Goal: Transaction & Acquisition: Purchase product/service

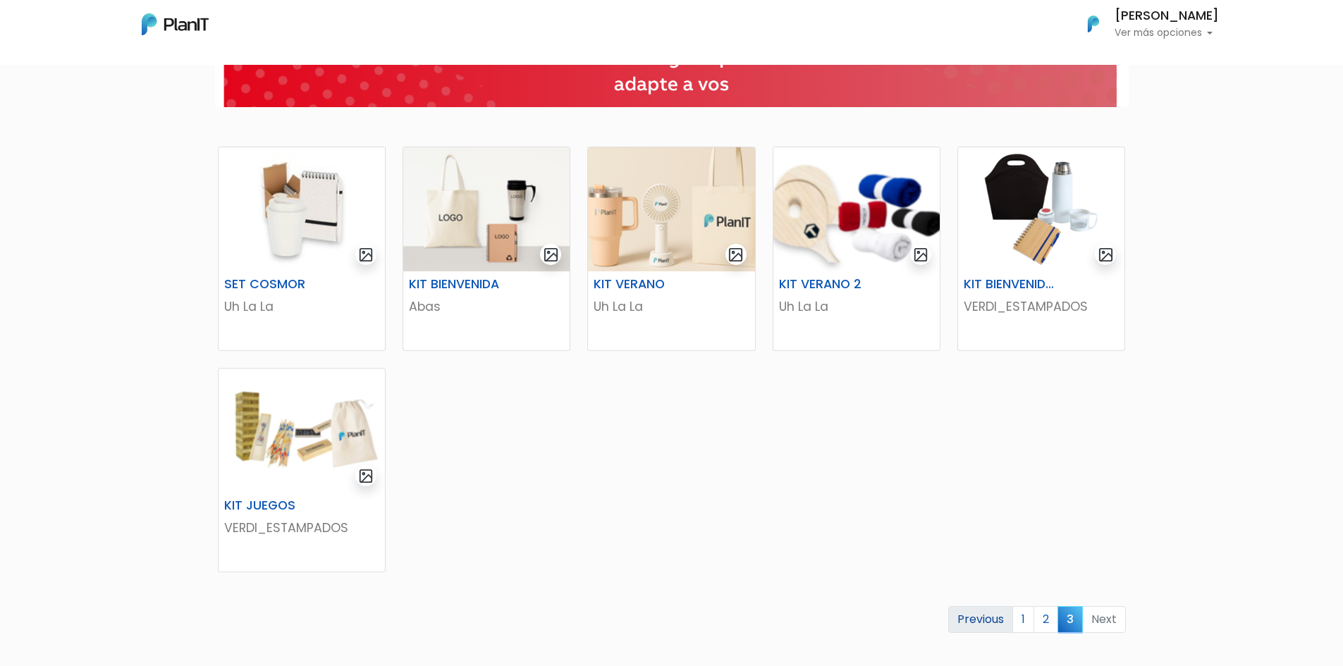
scroll to position [212, 0]
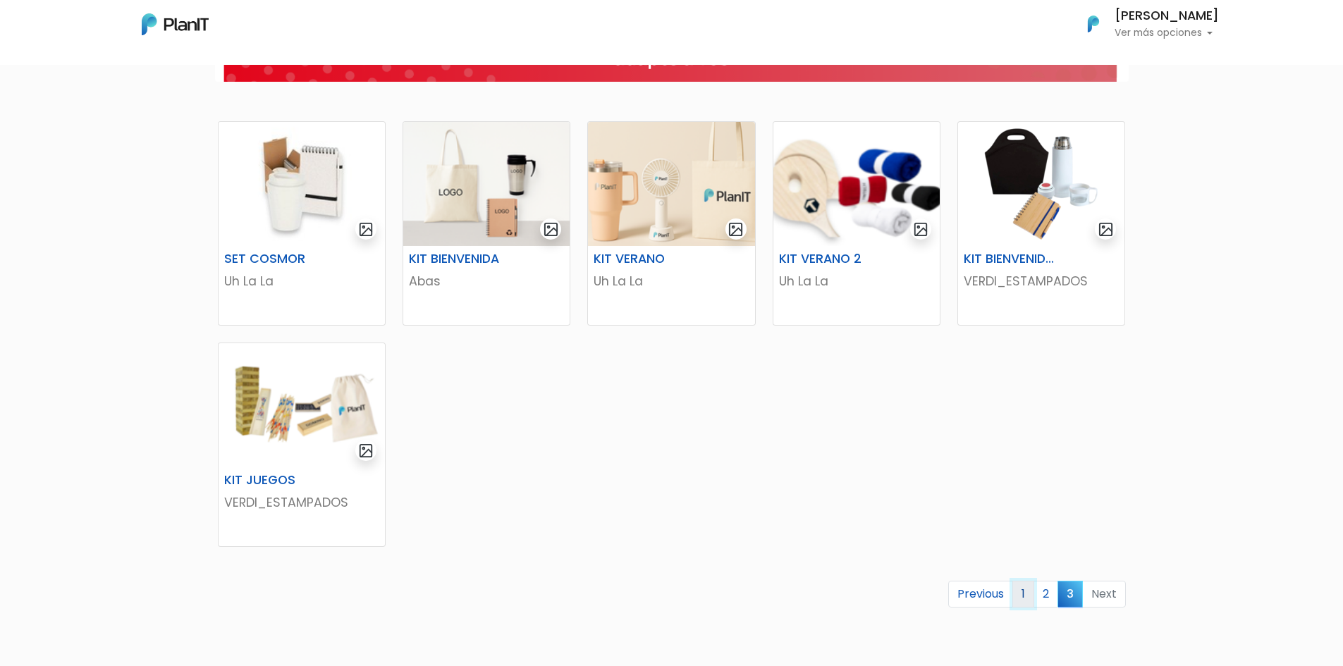
click at [1020, 599] on link "1" at bounding box center [1023, 594] width 22 height 27
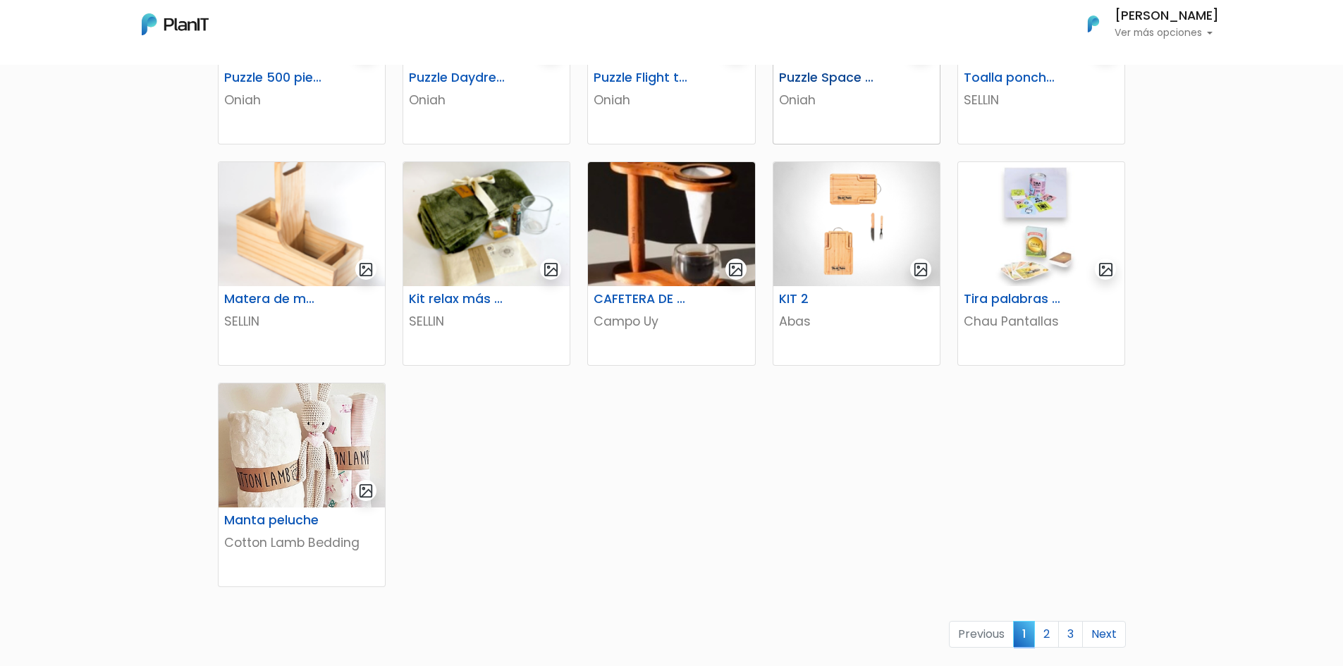
scroll to position [605, 0]
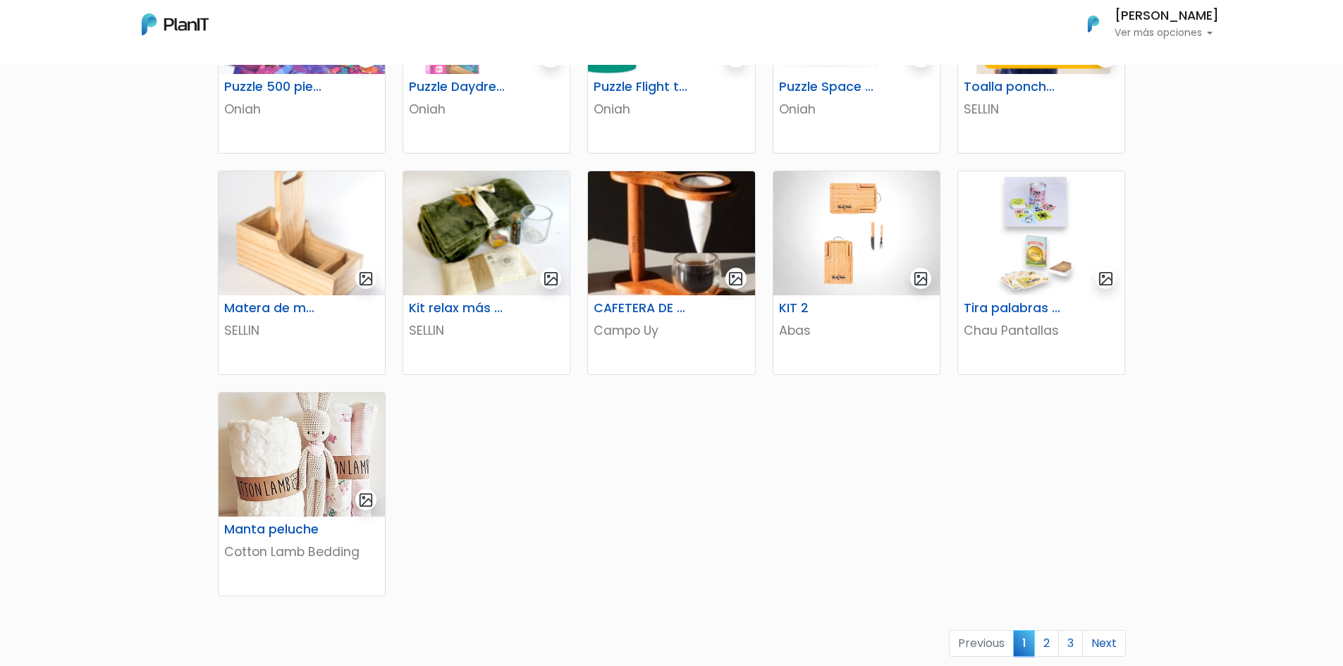
click at [1046, 649] on link "2" at bounding box center [1046, 643] width 25 height 27
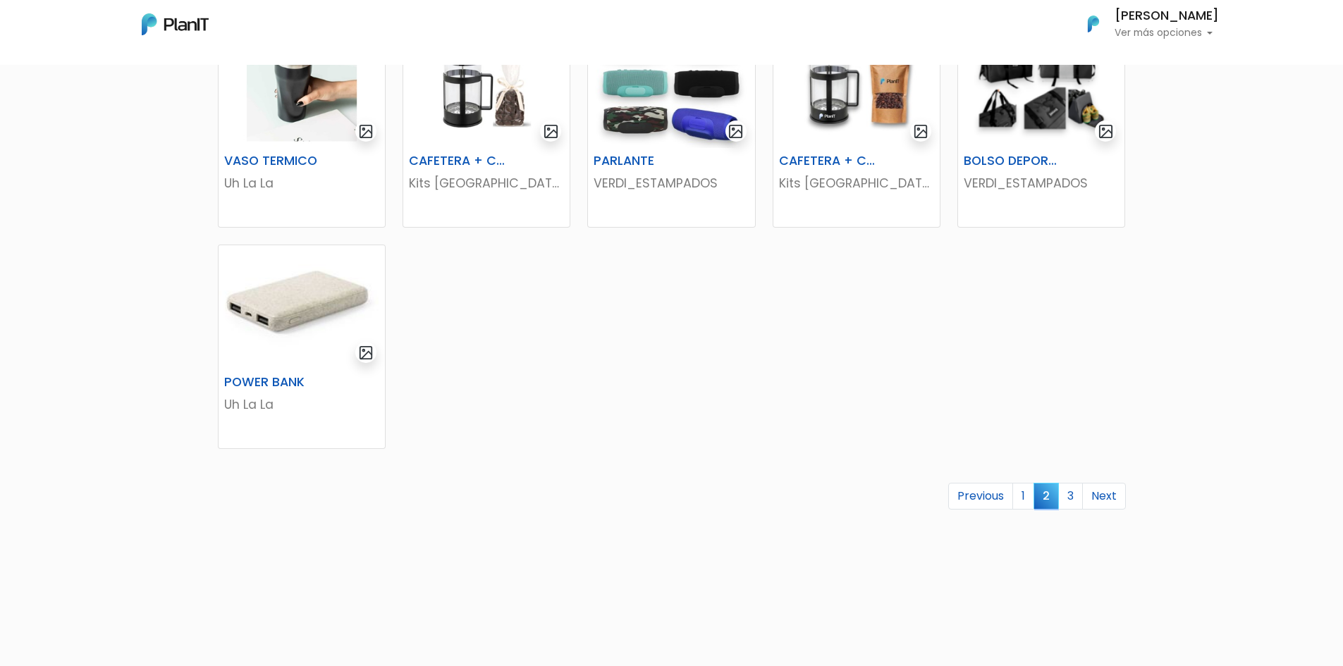
scroll to position [776, 0]
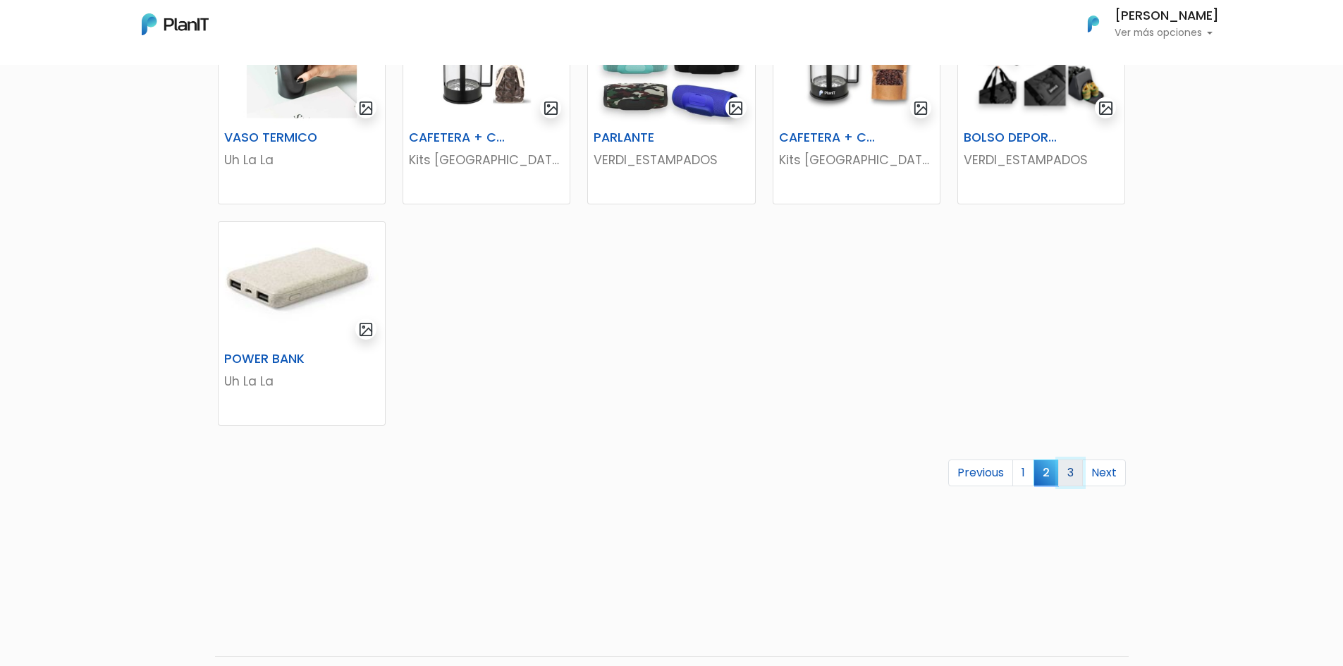
click at [1072, 472] on link "3" at bounding box center [1070, 473] width 25 height 27
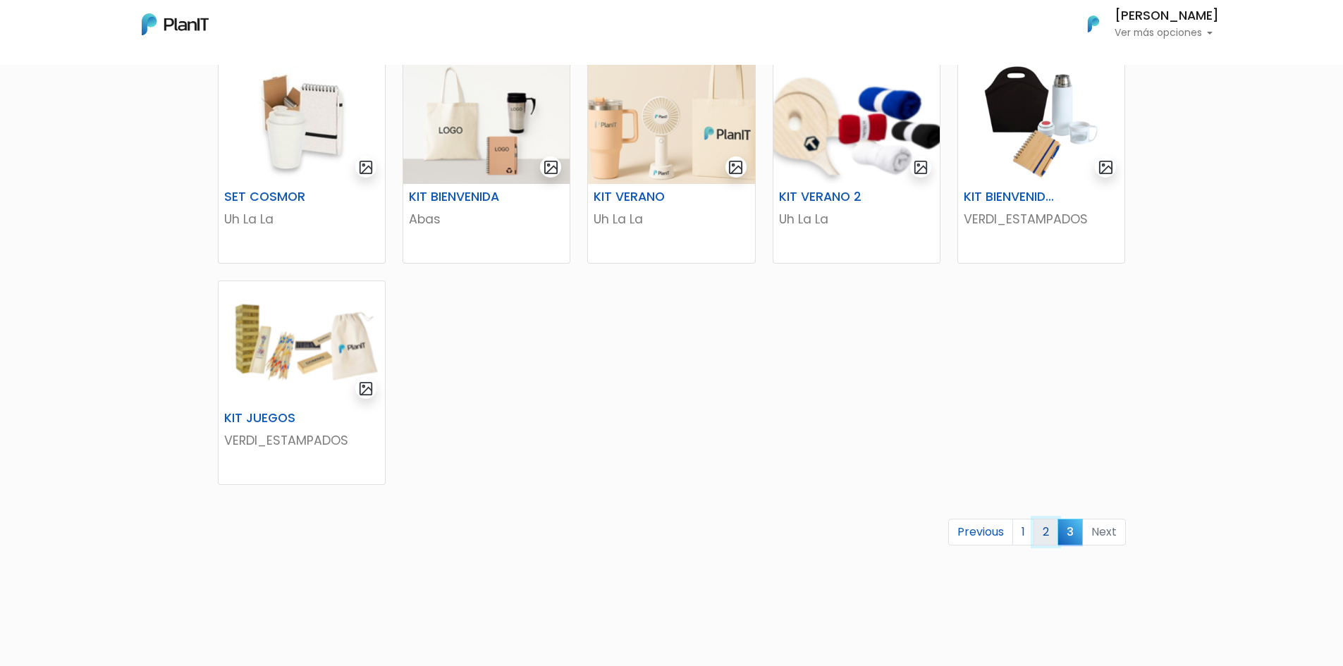
scroll to position [374, 0]
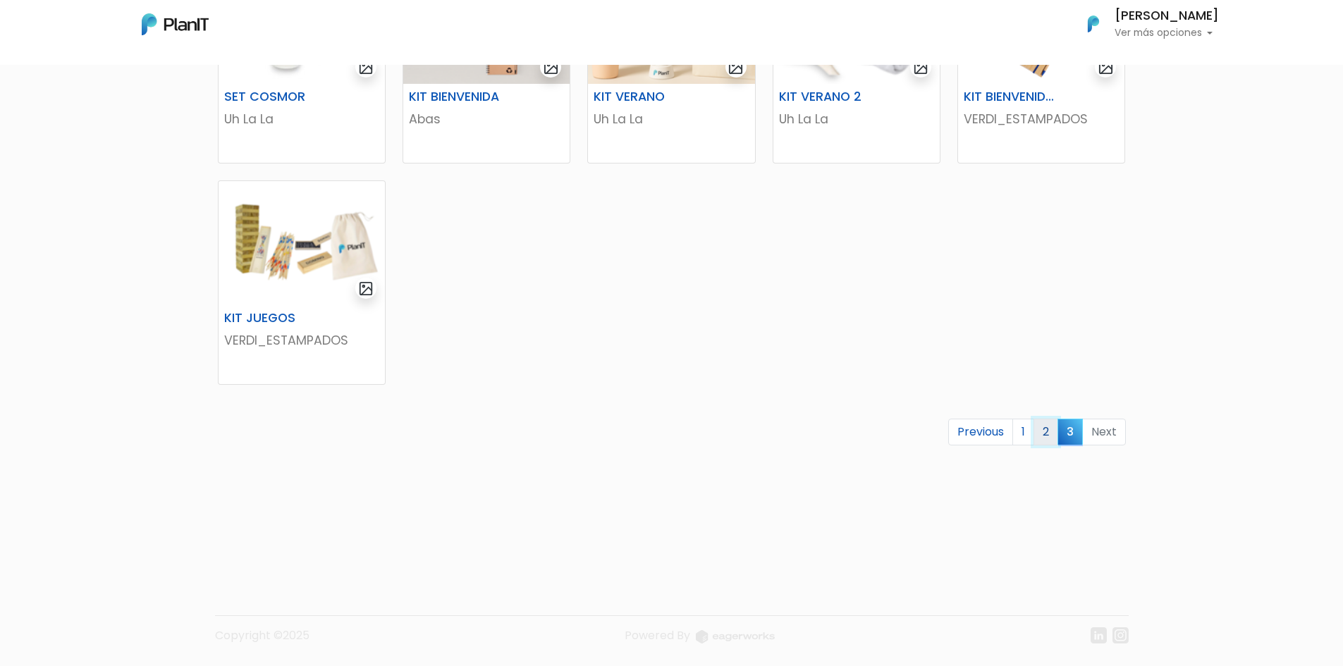
click at [1054, 437] on link "2" at bounding box center [1046, 432] width 25 height 27
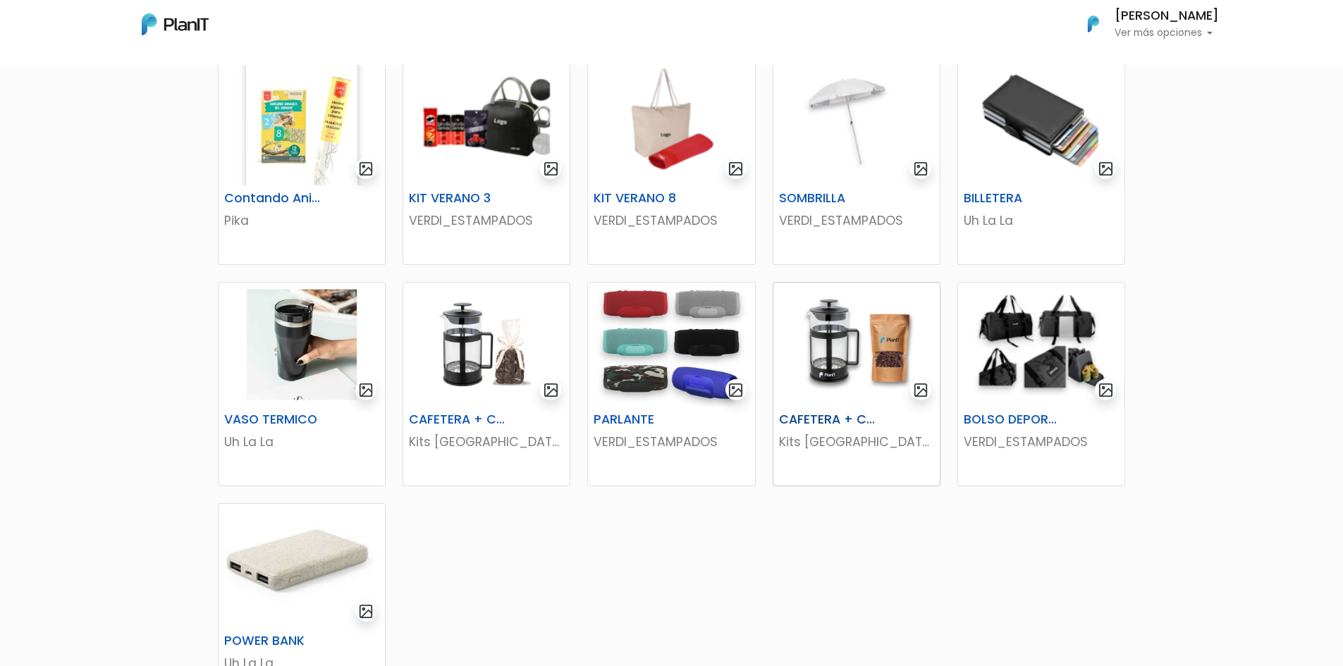
scroll to position [816, 0]
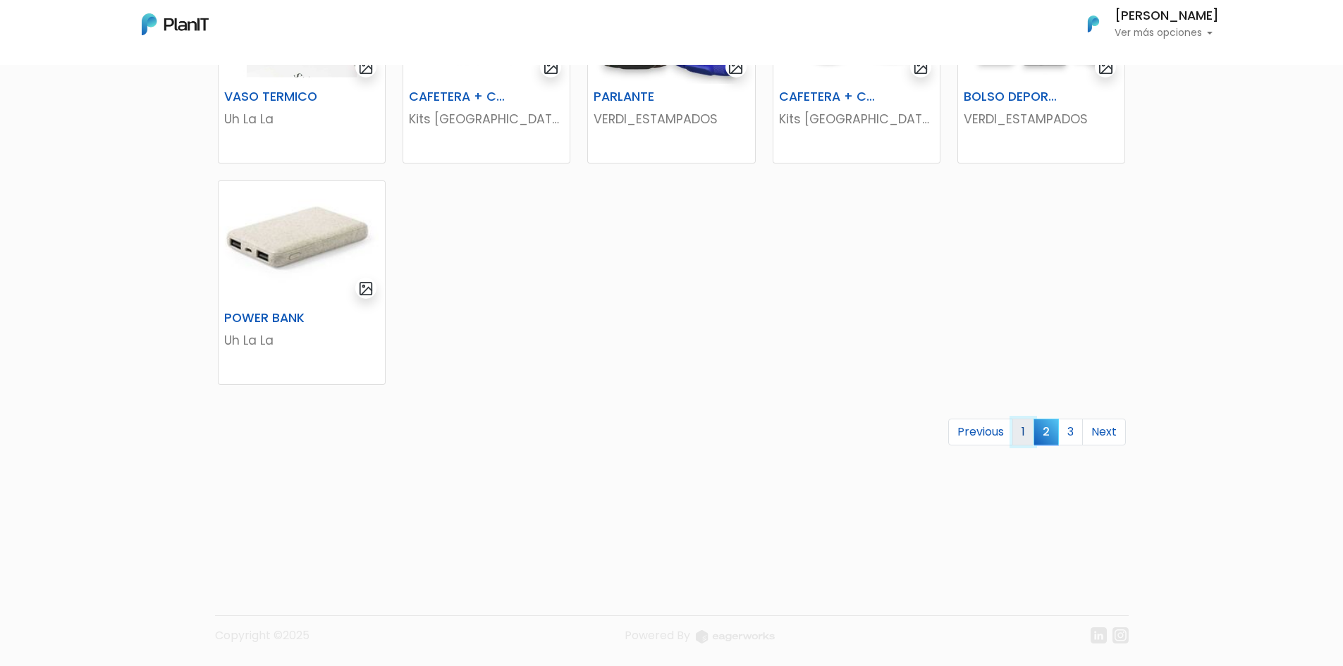
click at [1019, 435] on link "1" at bounding box center [1023, 432] width 22 height 27
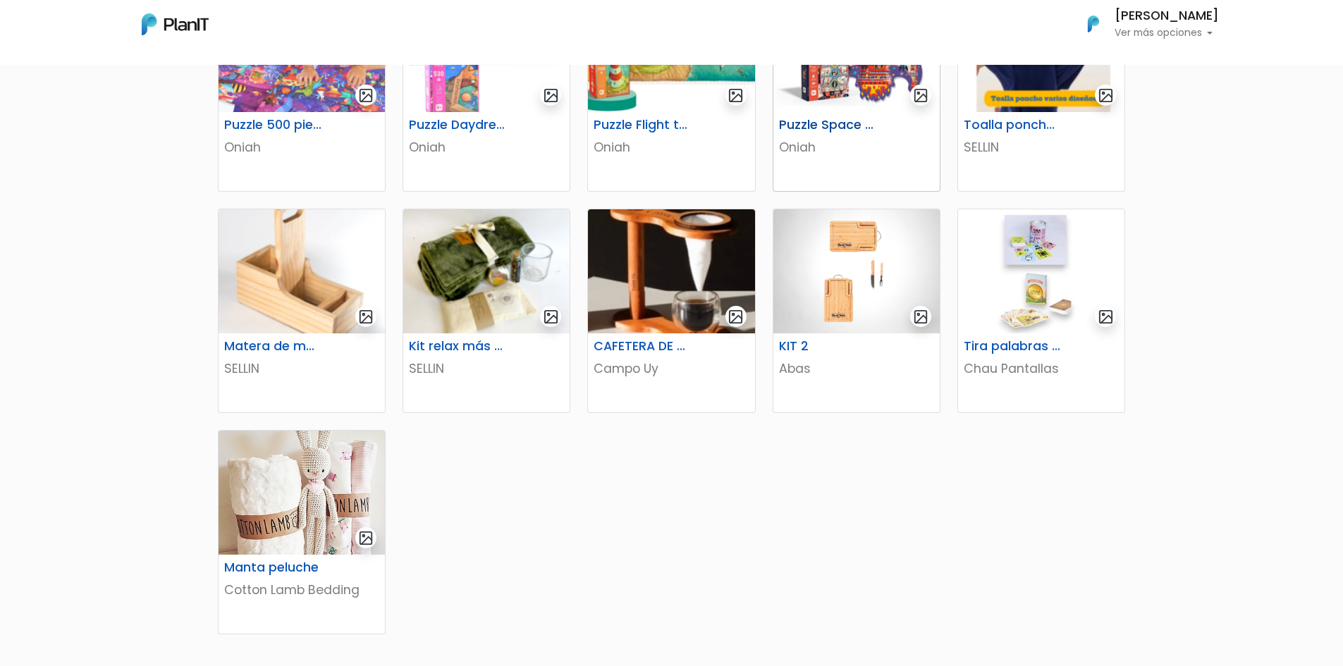
scroll to position [705, 0]
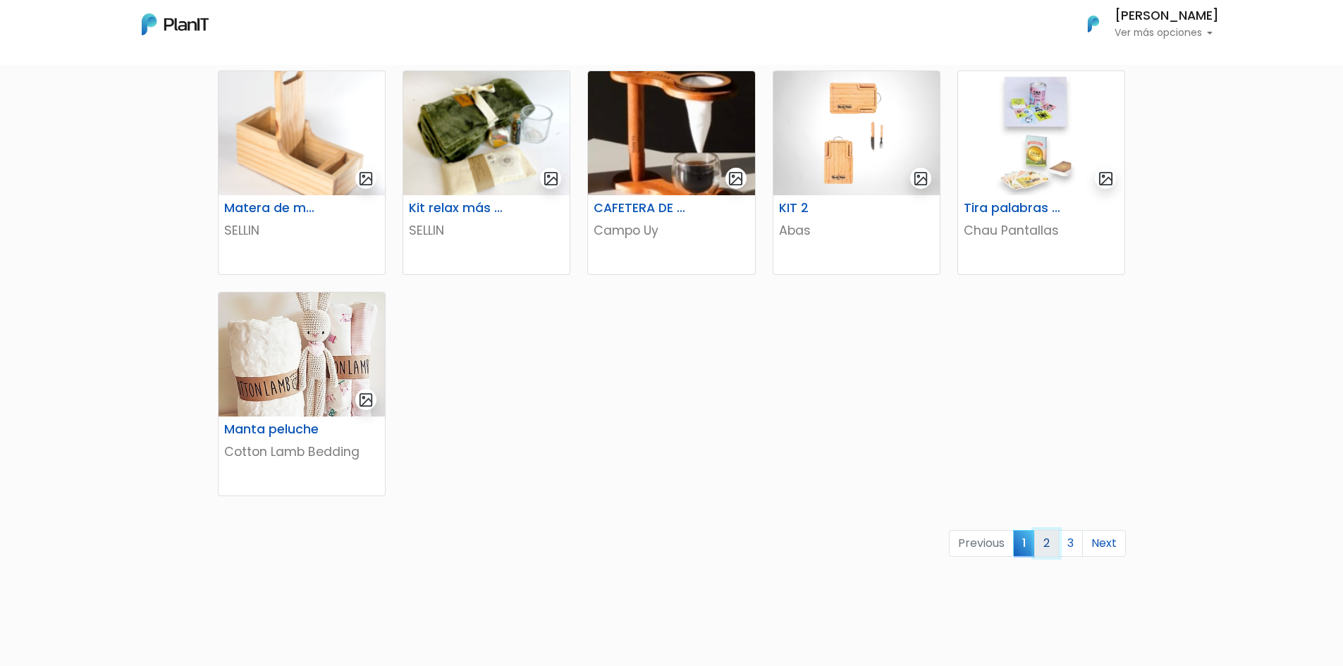
click at [1051, 543] on link "2" at bounding box center [1046, 543] width 25 height 27
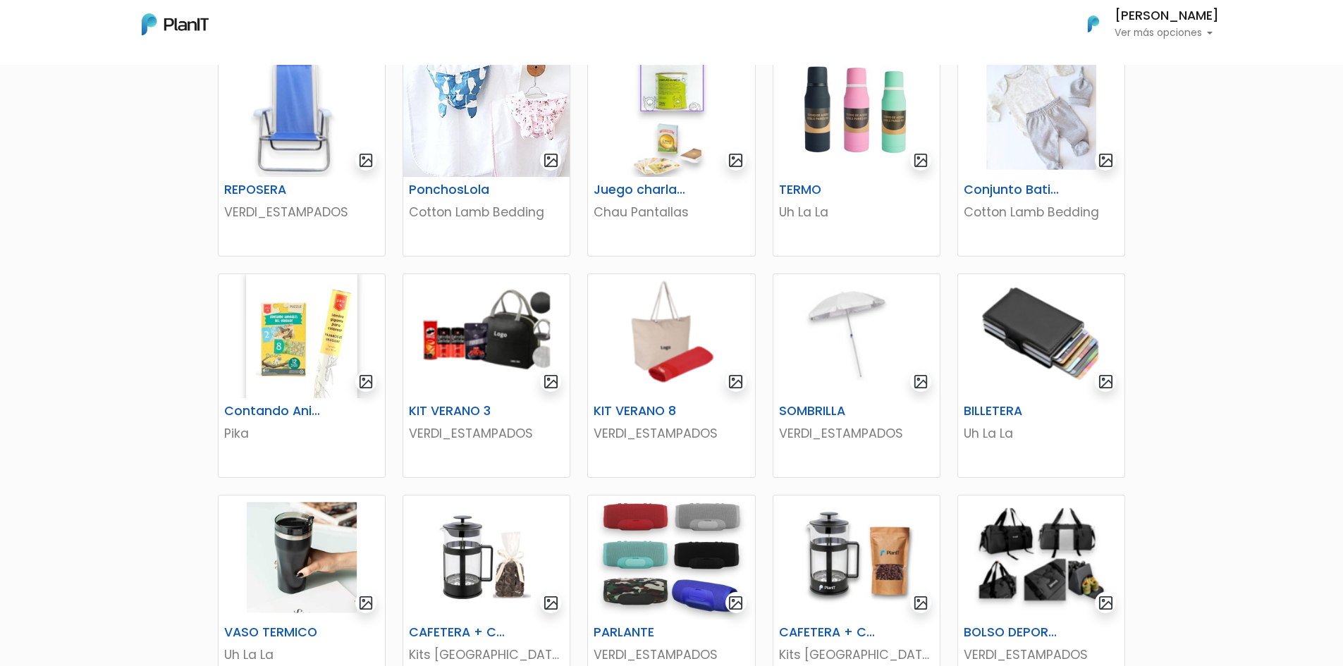
scroll to position [282, 0]
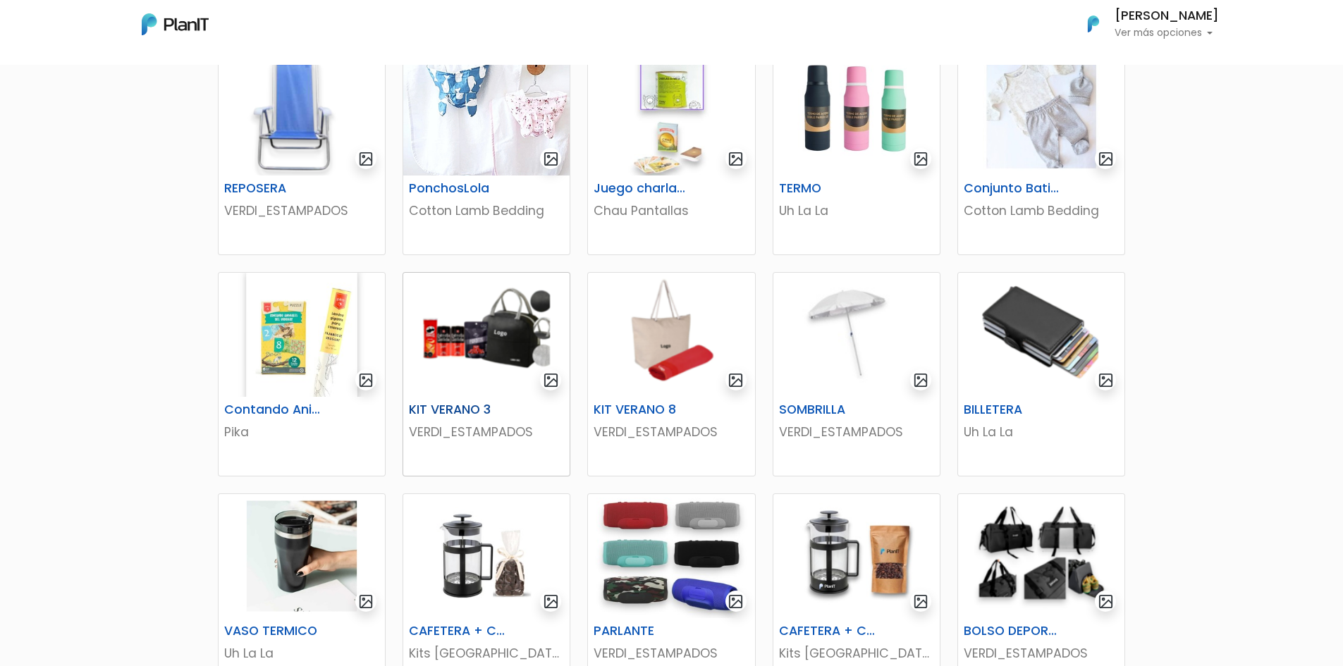
click at [488, 367] on img at bounding box center [486, 335] width 166 height 124
click at [687, 348] on img at bounding box center [671, 335] width 166 height 124
click at [1052, 347] on img at bounding box center [1041, 335] width 166 height 124
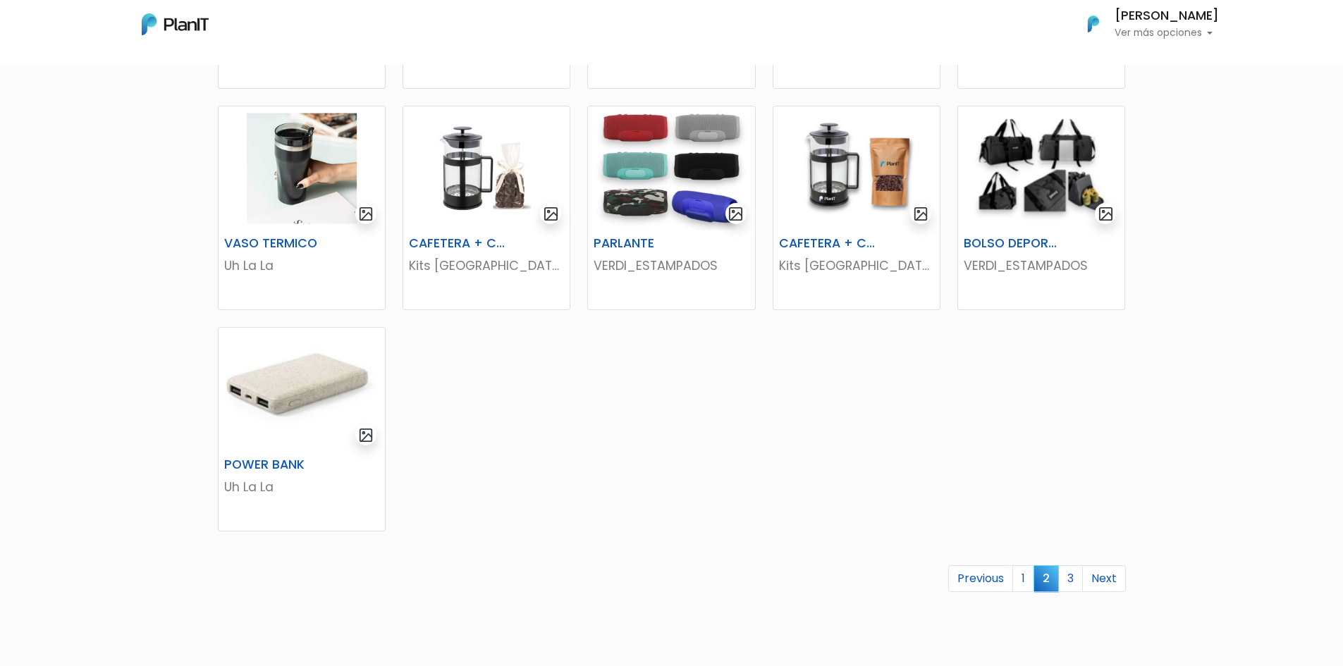
scroll to position [776, 0]
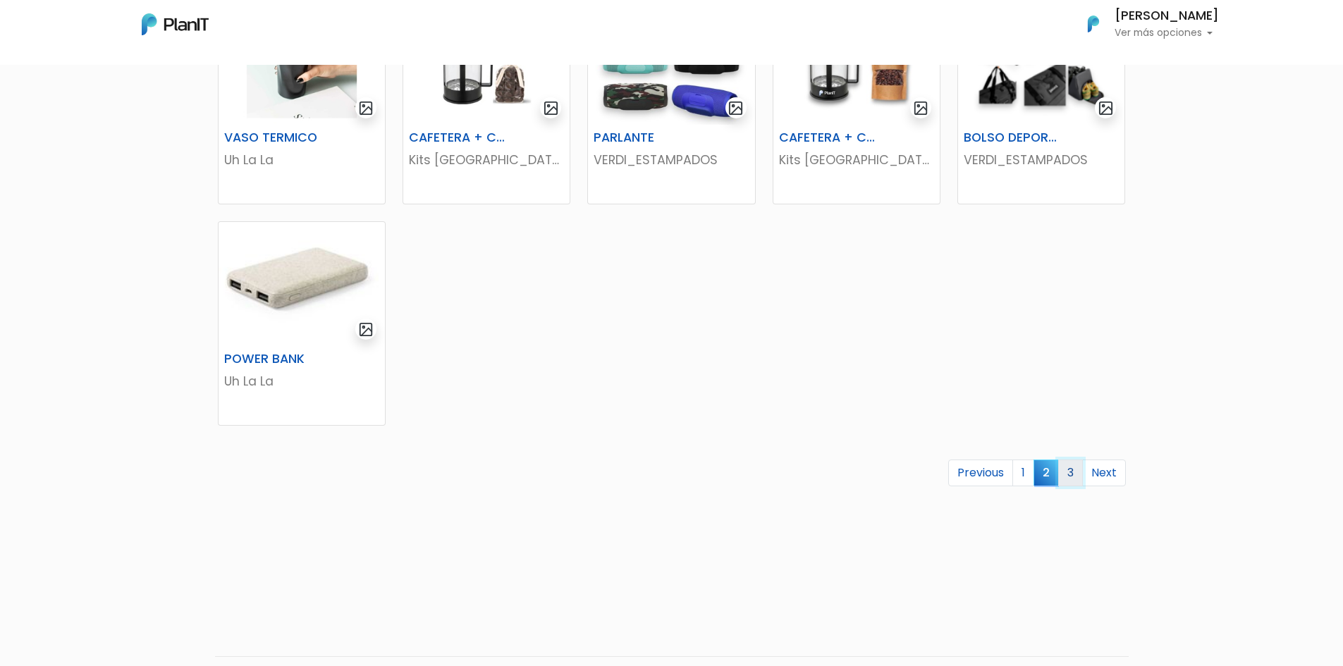
click at [1073, 476] on link "3" at bounding box center [1070, 473] width 25 height 27
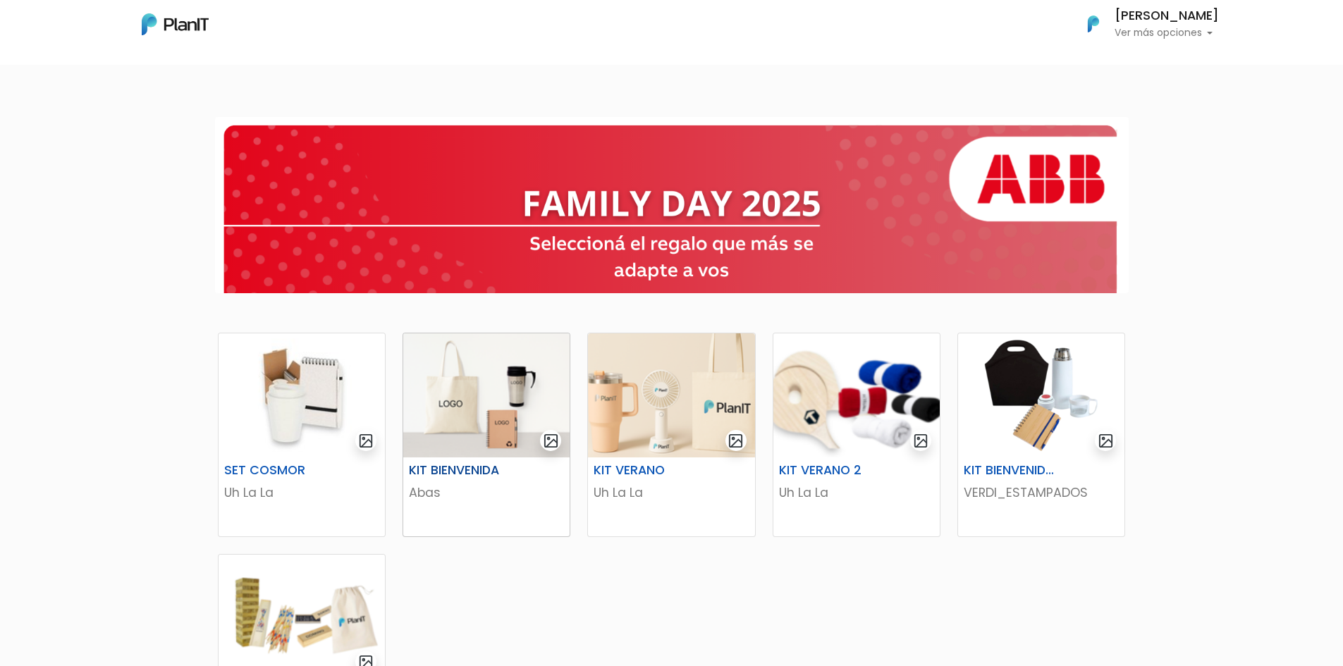
scroll to position [141, 0]
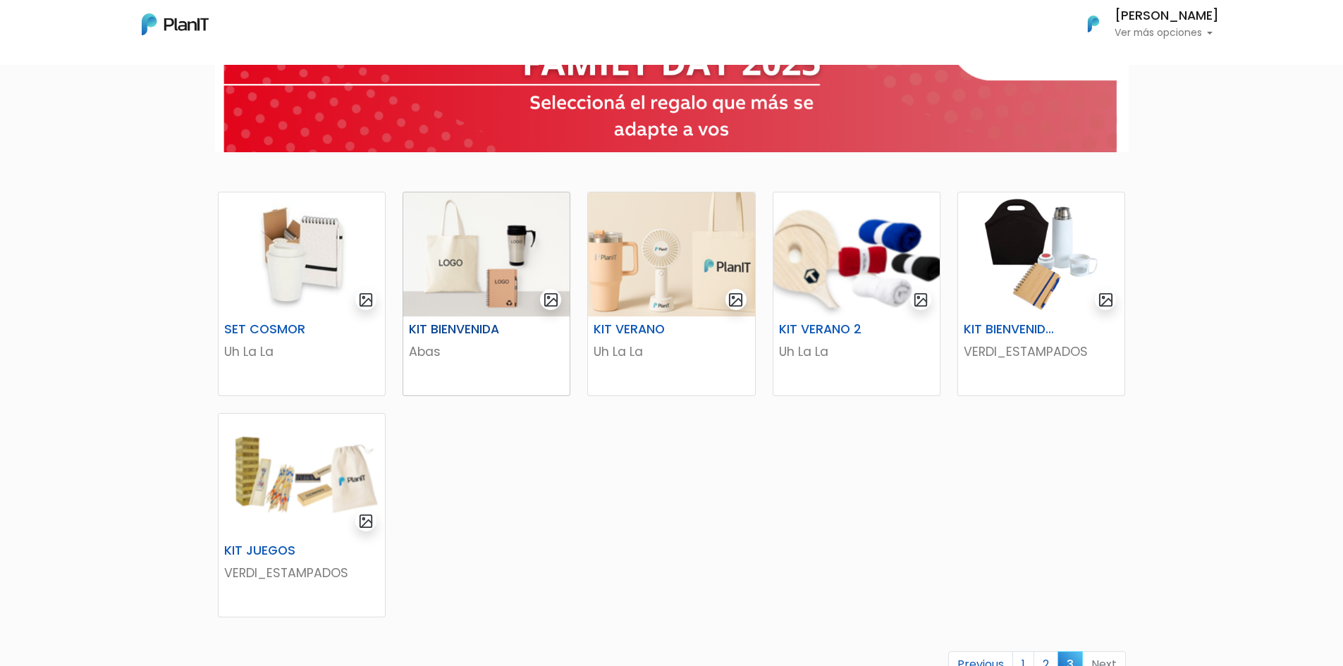
click at [501, 283] on img at bounding box center [486, 254] width 166 height 124
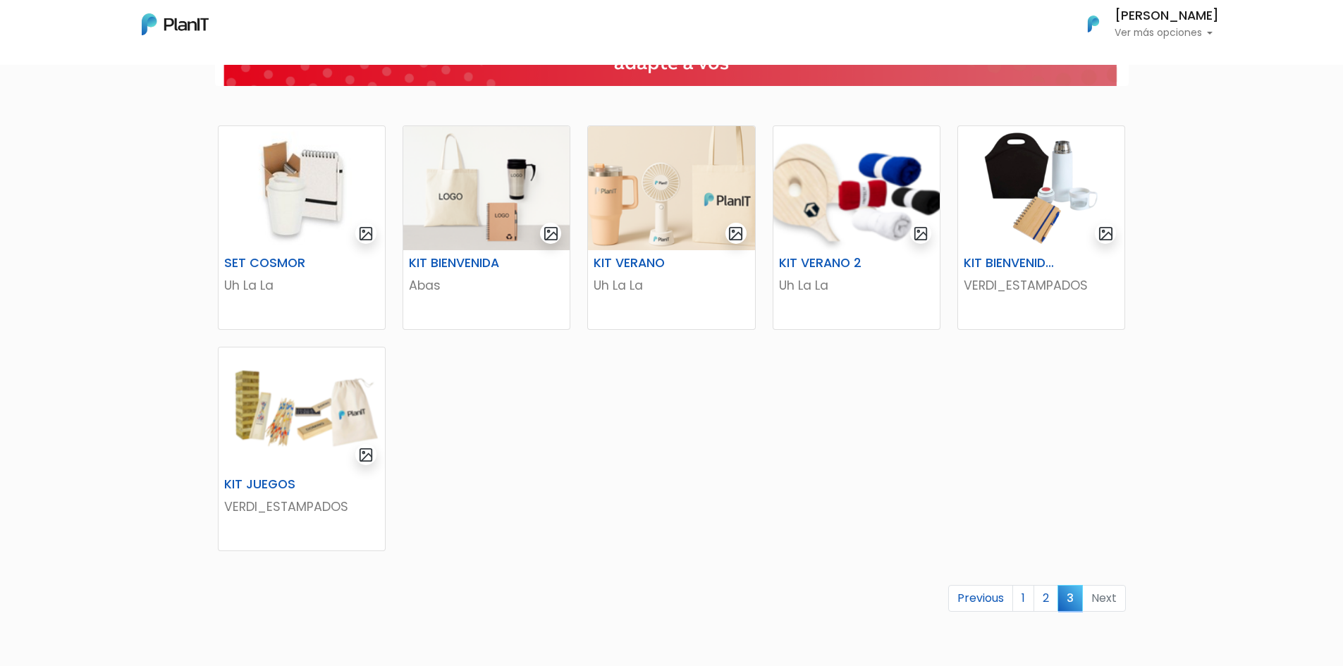
scroll to position [282, 0]
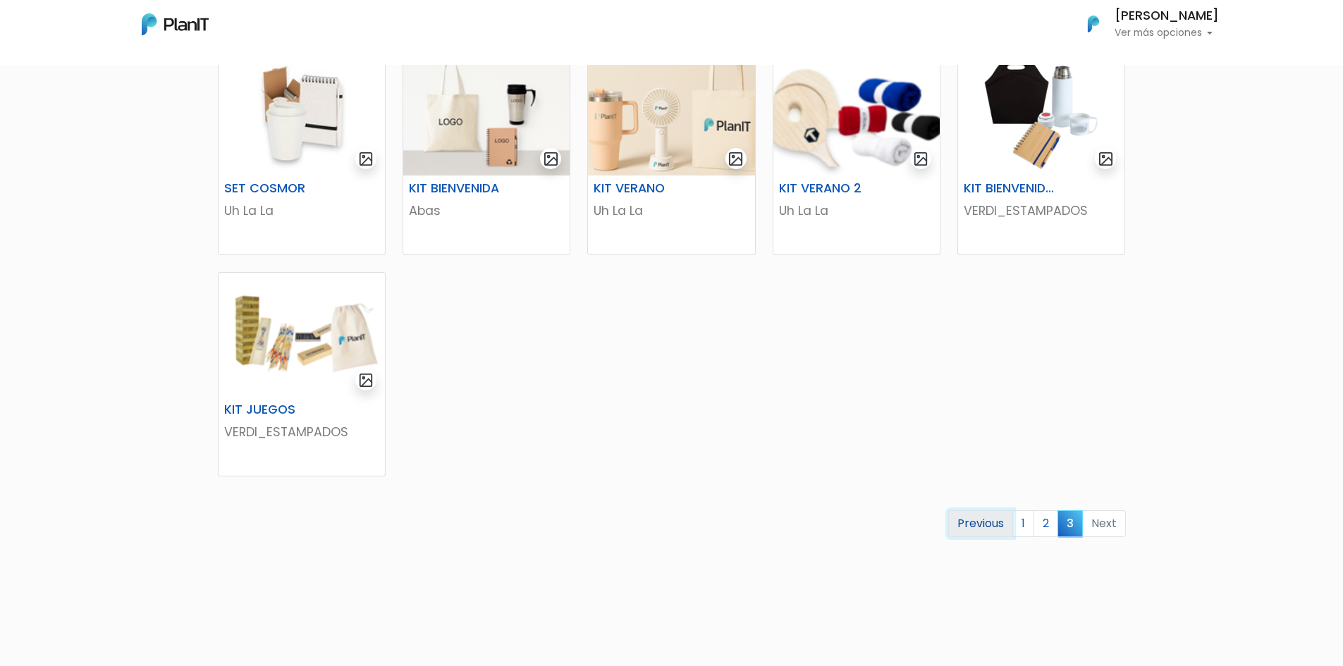
click at [1002, 523] on link "Previous" at bounding box center [980, 523] width 65 height 27
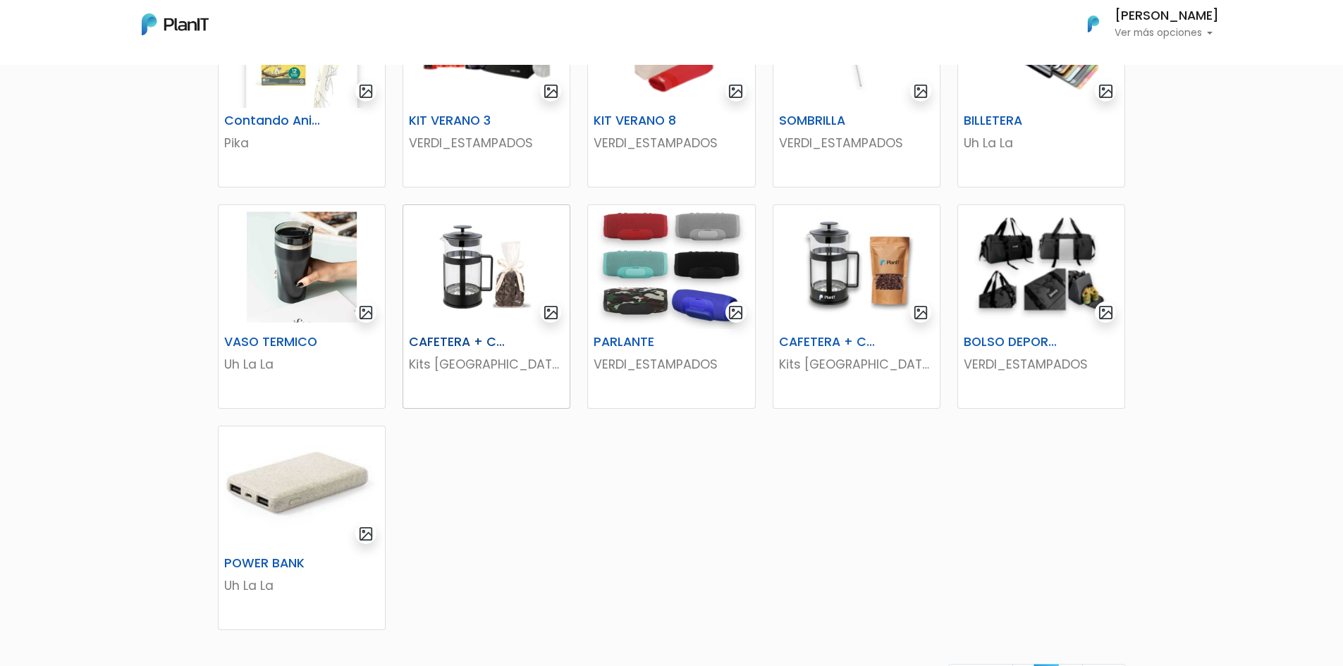
scroll to position [705, 0]
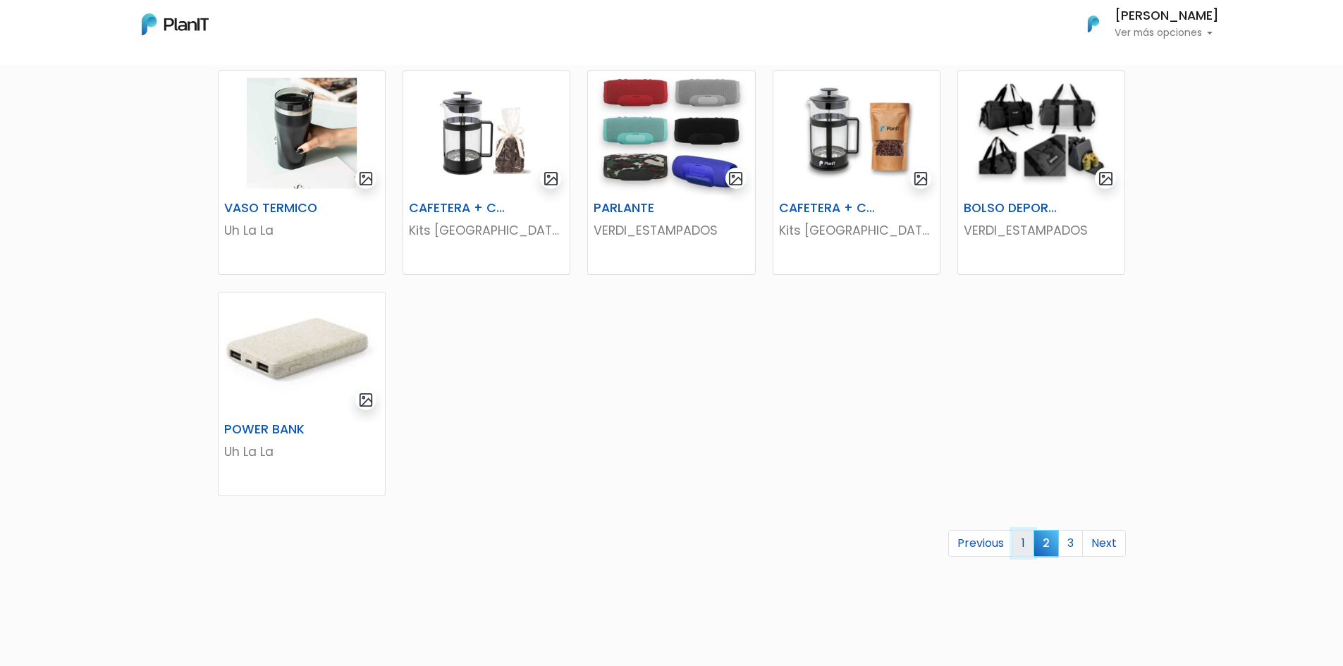
click at [1029, 546] on link "1" at bounding box center [1023, 543] width 22 height 27
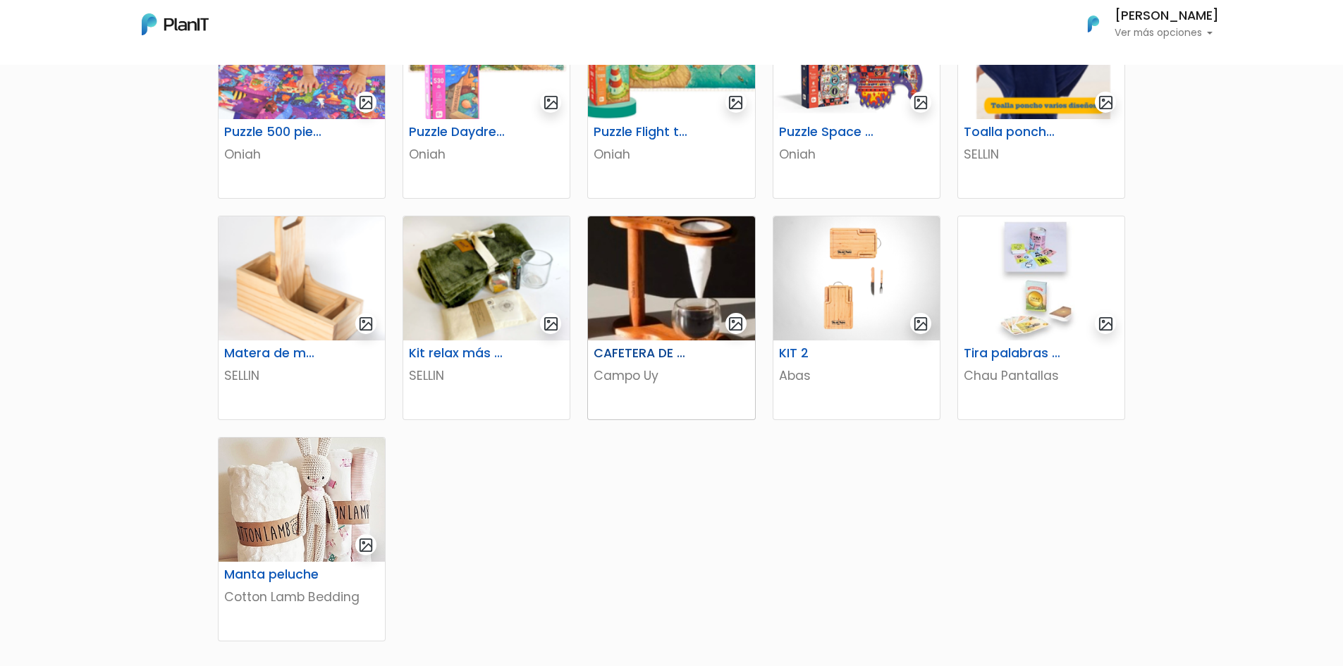
scroll to position [564, 0]
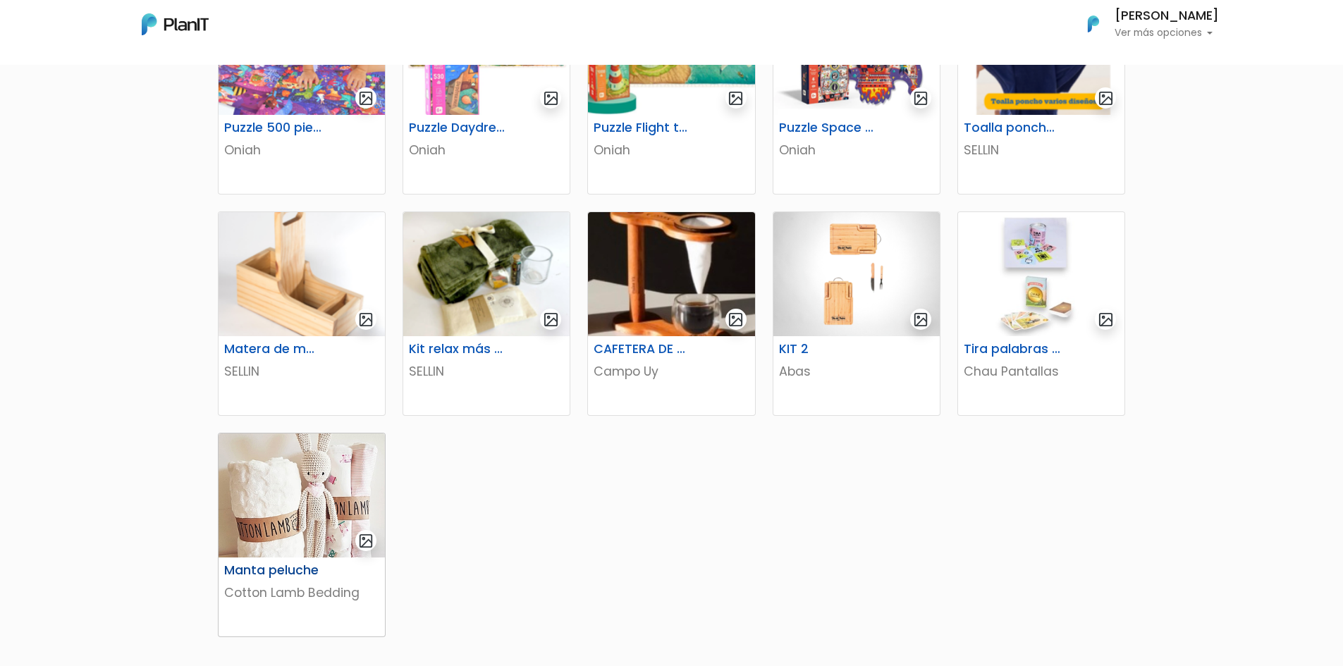
click at [323, 506] on img at bounding box center [302, 496] width 166 height 124
click at [859, 293] on img at bounding box center [856, 274] width 166 height 124
click at [1030, 324] on img at bounding box center [1041, 274] width 166 height 124
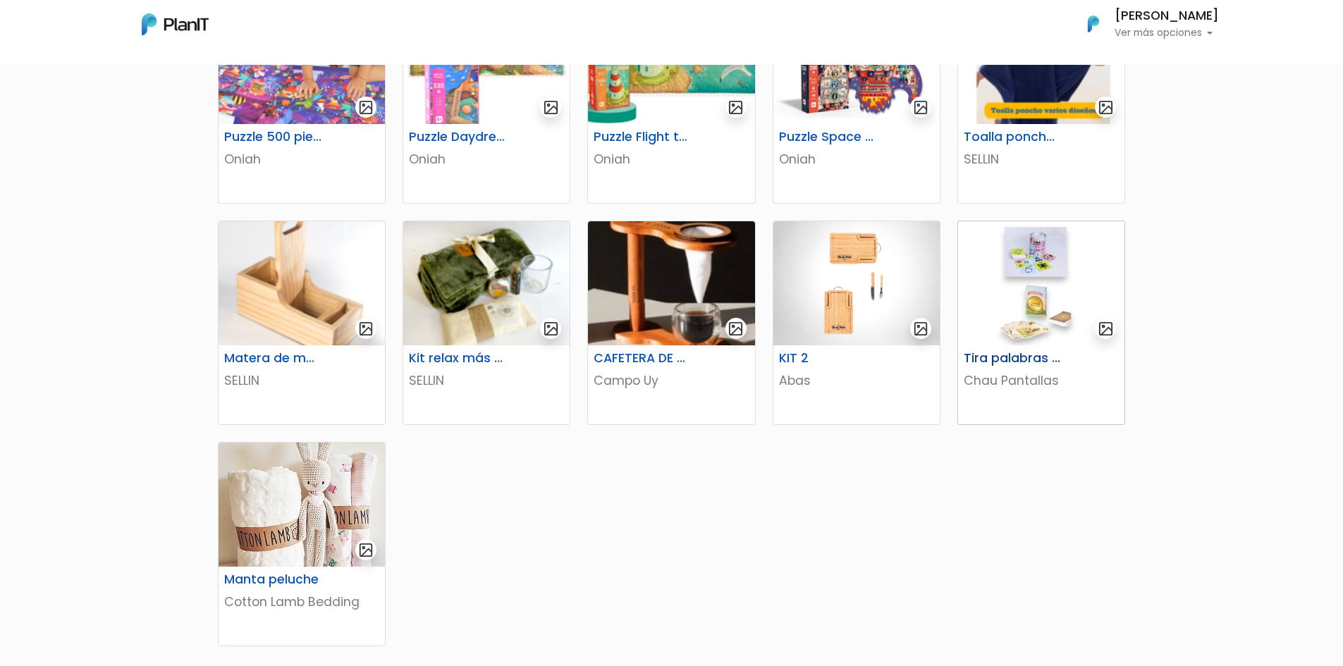
scroll to position [705, 0]
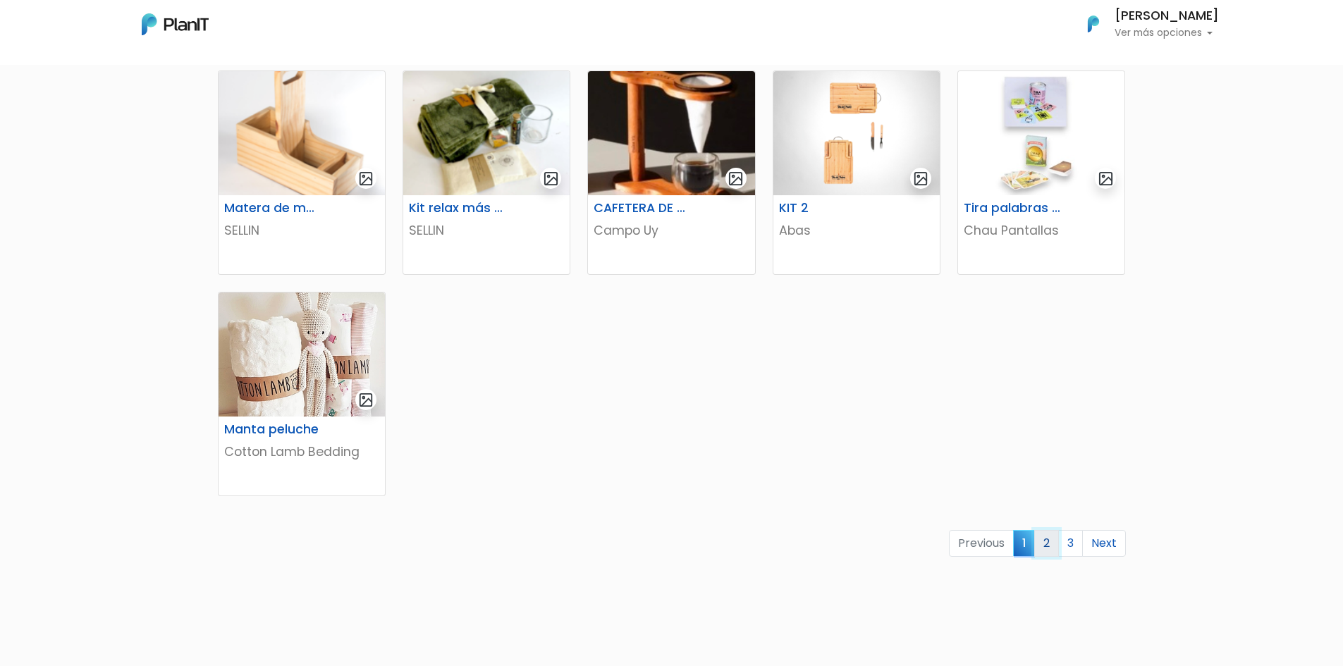
click at [1043, 539] on link "2" at bounding box center [1046, 543] width 25 height 27
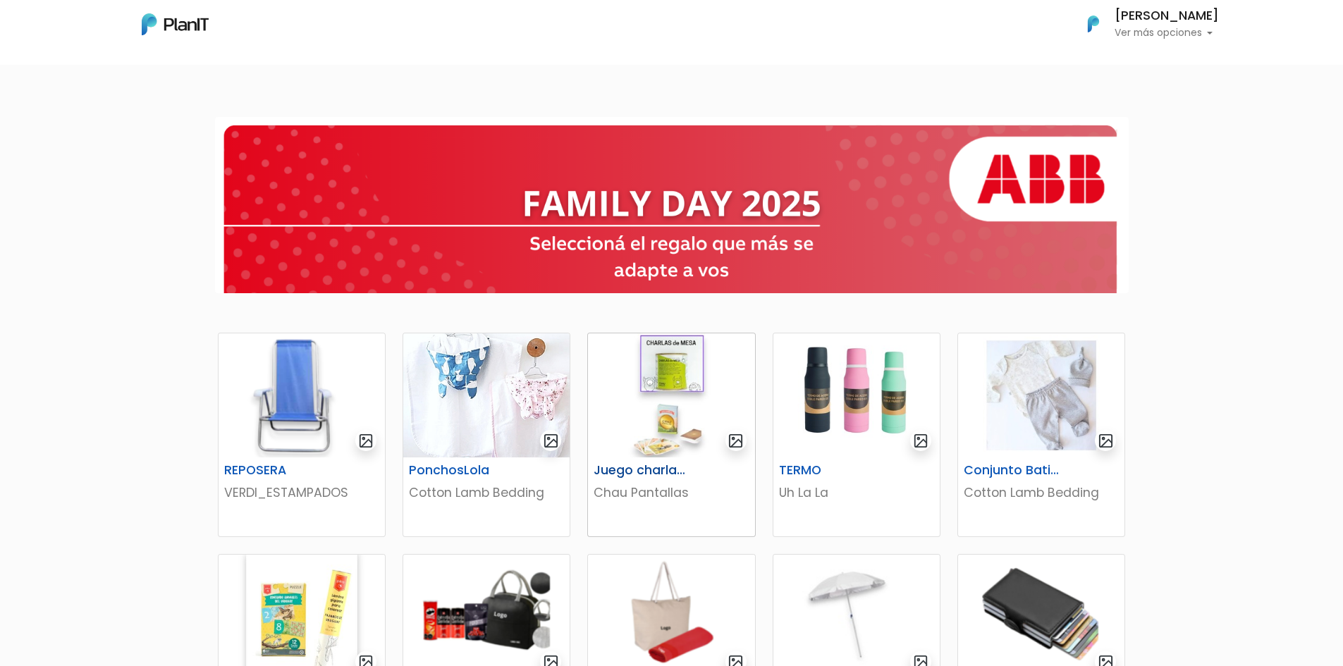
click at [654, 403] on img at bounding box center [671, 395] width 166 height 124
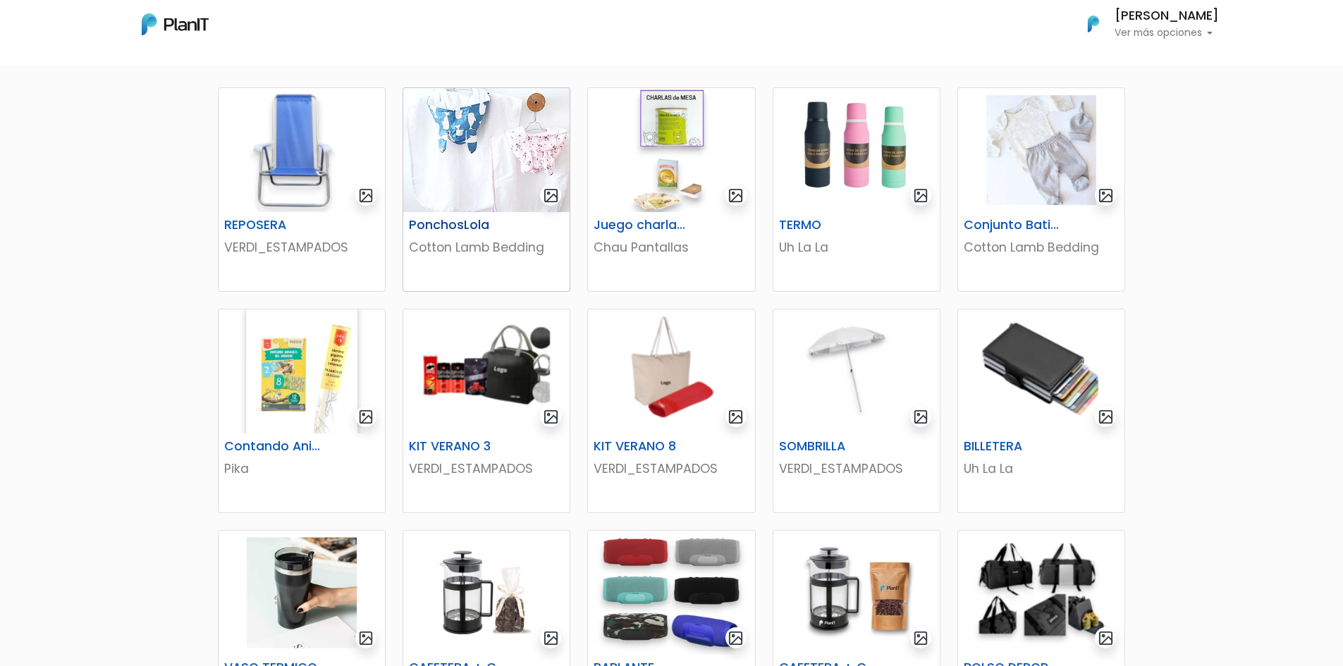
scroll to position [353, 0]
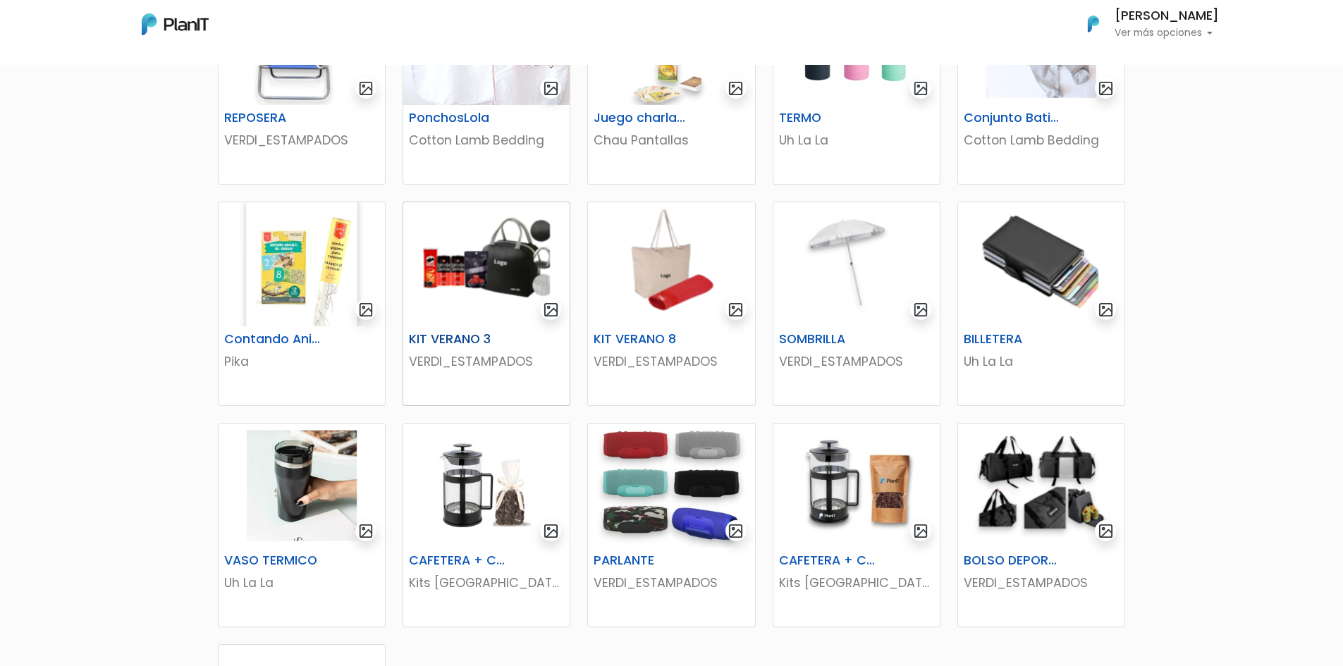
click at [515, 283] on img at bounding box center [486, 264] width 166 height 124
click at [1055, 513] on img at bounding box center [1041, 486] width 166 height 124
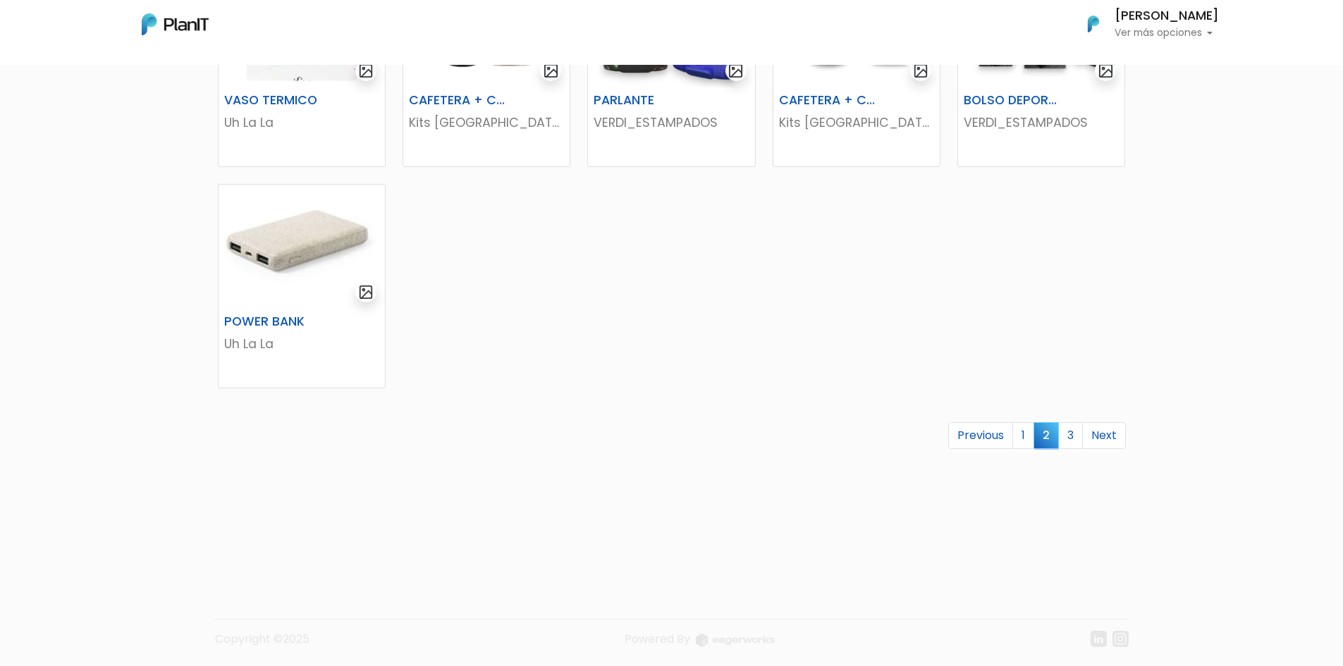
scroll to position [816, 0]
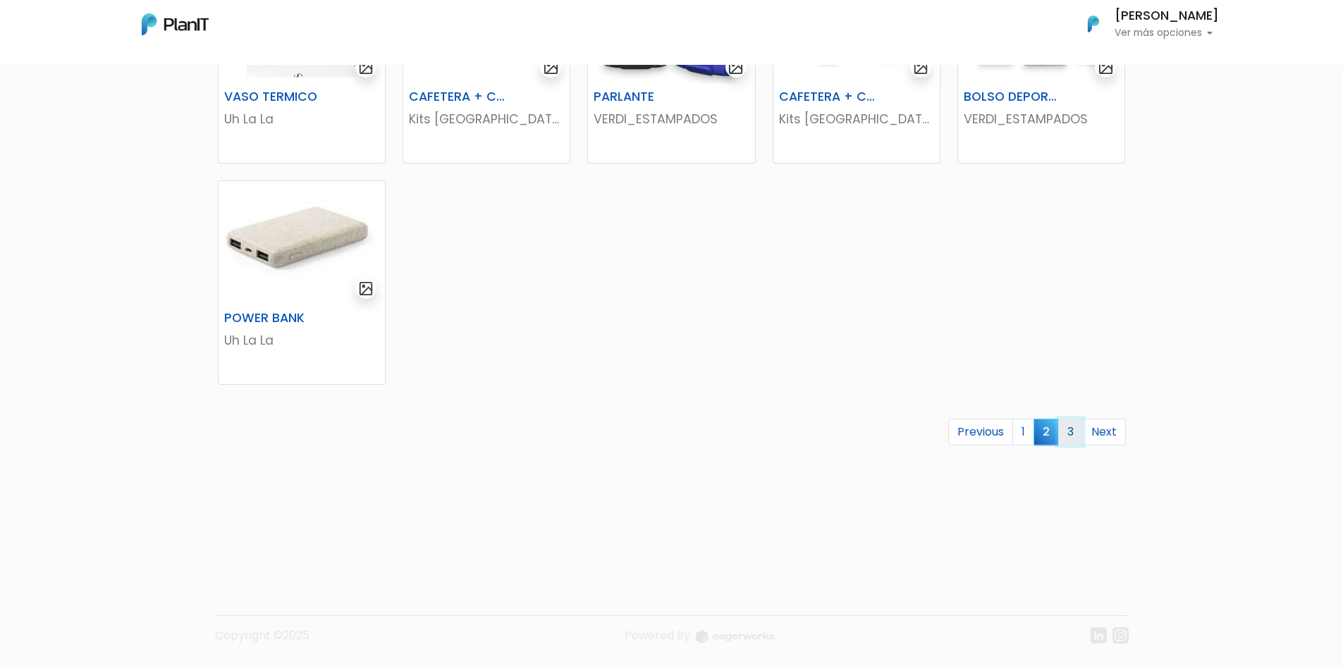
click at [1078, 431] on link "3" at bounding box center [1070, 432] width 25 height 27
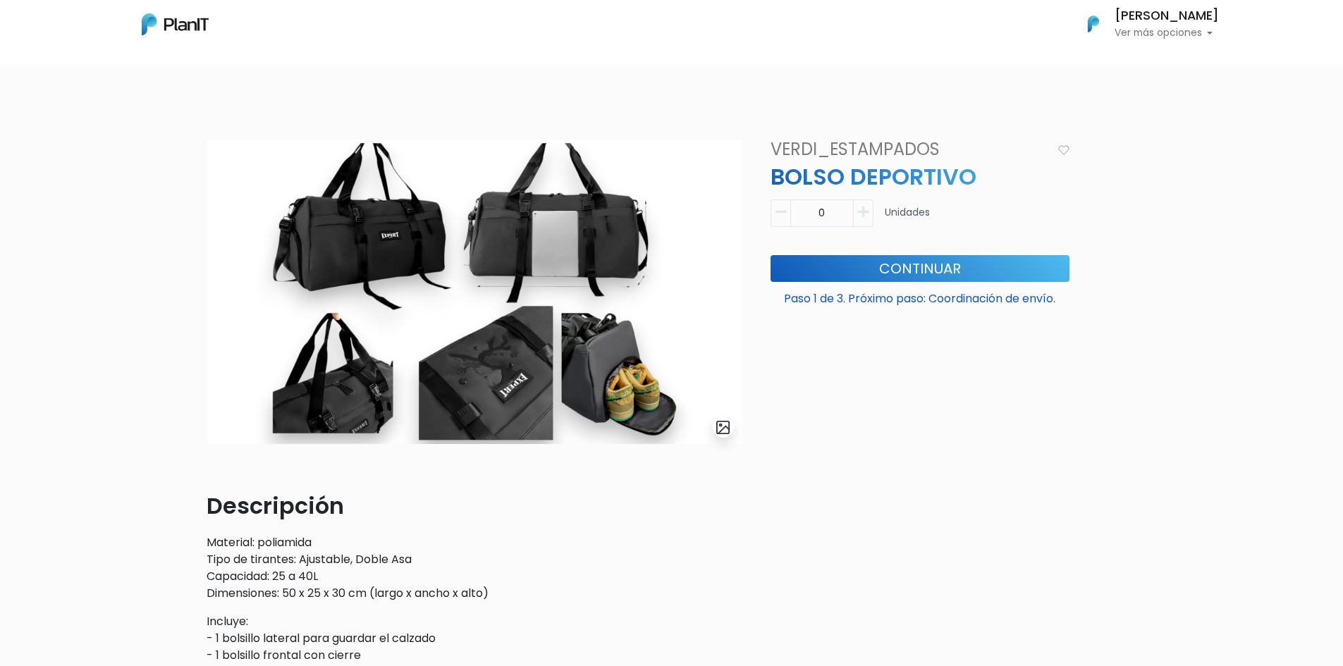
click at [726, 431] on img "submit" at bounding box center [723, 428] width 16 height 16
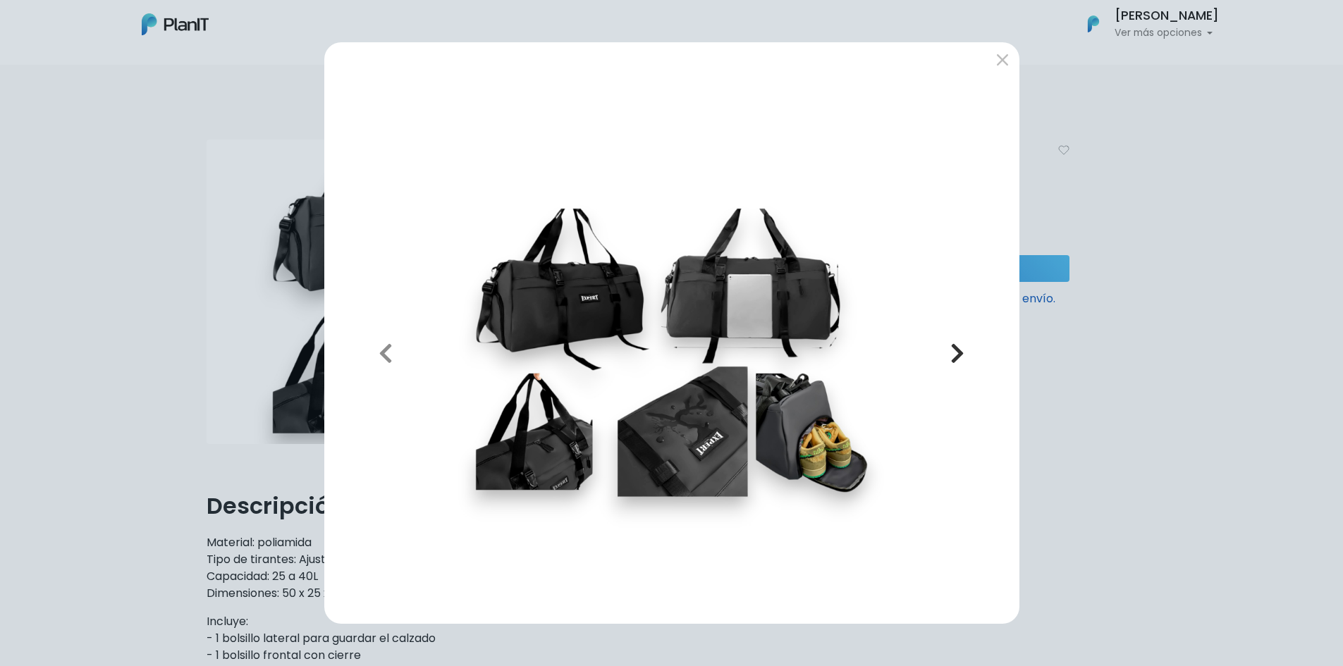
click at [956, 357] on icon "button" at bounding box center [957, 353] width 14 height 23
click at [956, 353] on icon "button" at bounding box center [957, 353] width 14 height 23
click at [390, 360] on icon "button" at bounding box center [386, 353] width 14 height 23
click at [1010, 63] on button "submit" at bounding box center [1002, 60] width 23 height 23
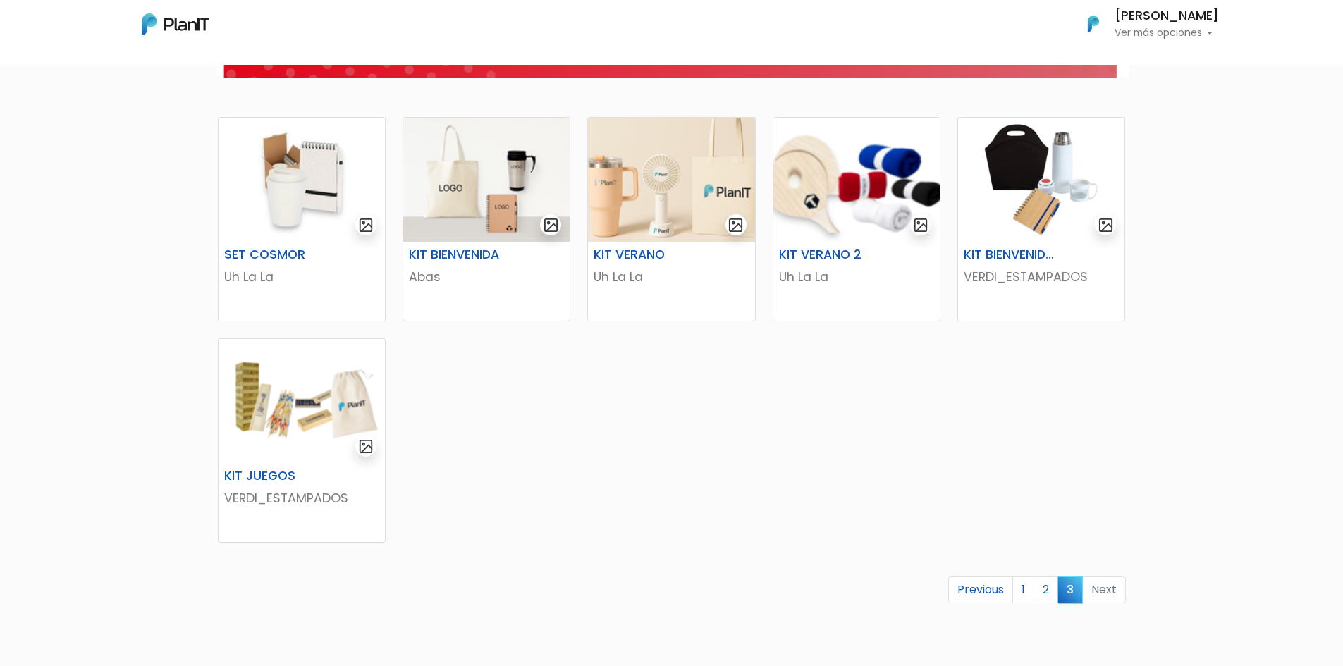
scroll to position [282, 0]
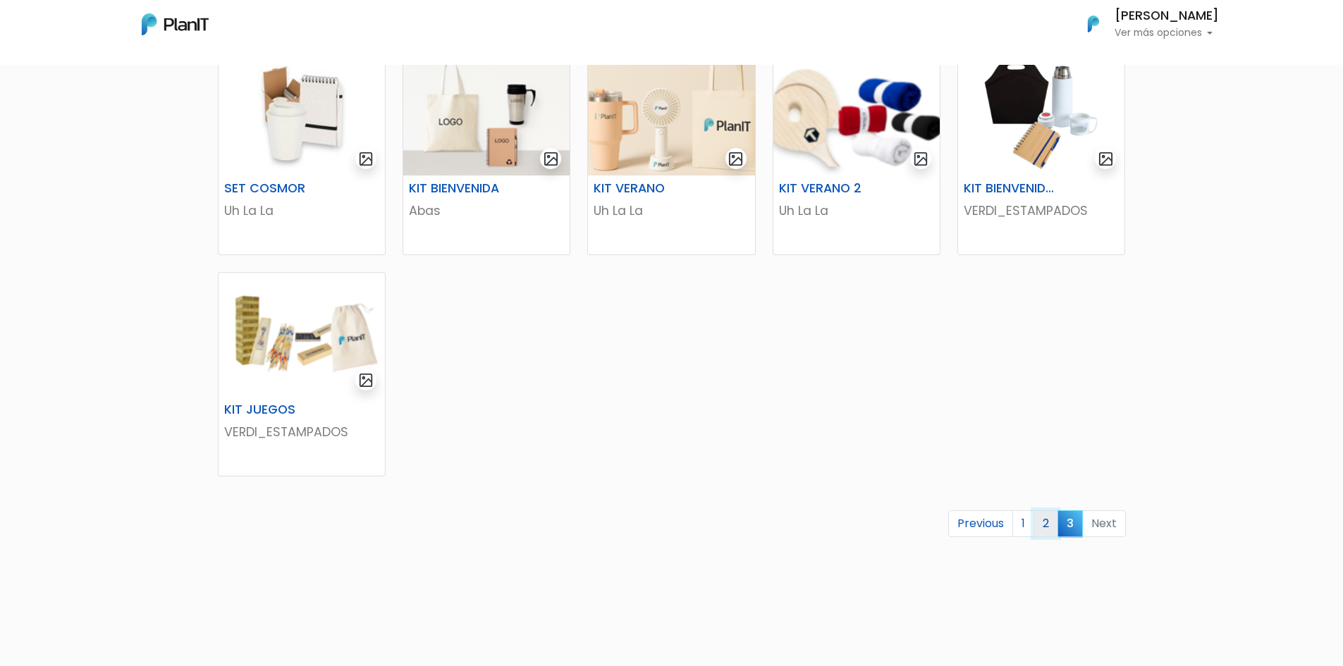
click at [1044, 531] on link "2" at bounding box center [1046, 523] width 25 height 27
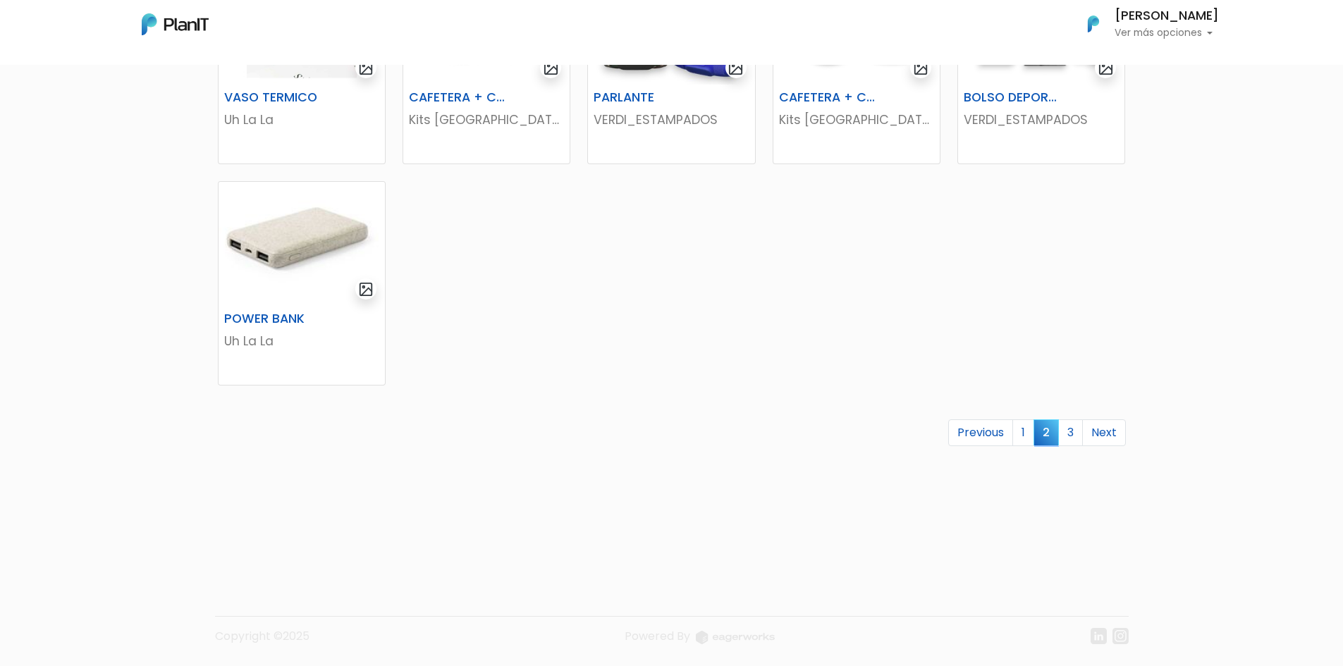
scroll to position [816, 0]
click at [1017, 433] on link "1" at bounding box center [1023, 432] width 22 height 27
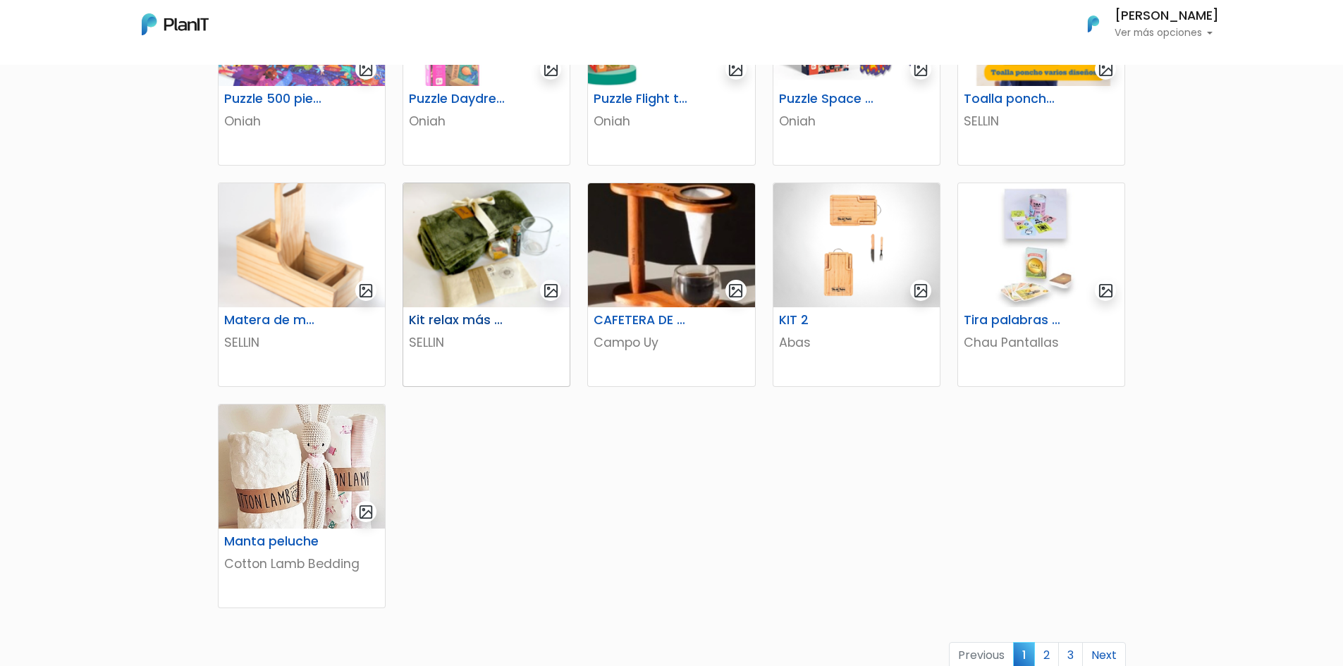
scroll to position [635, 0]
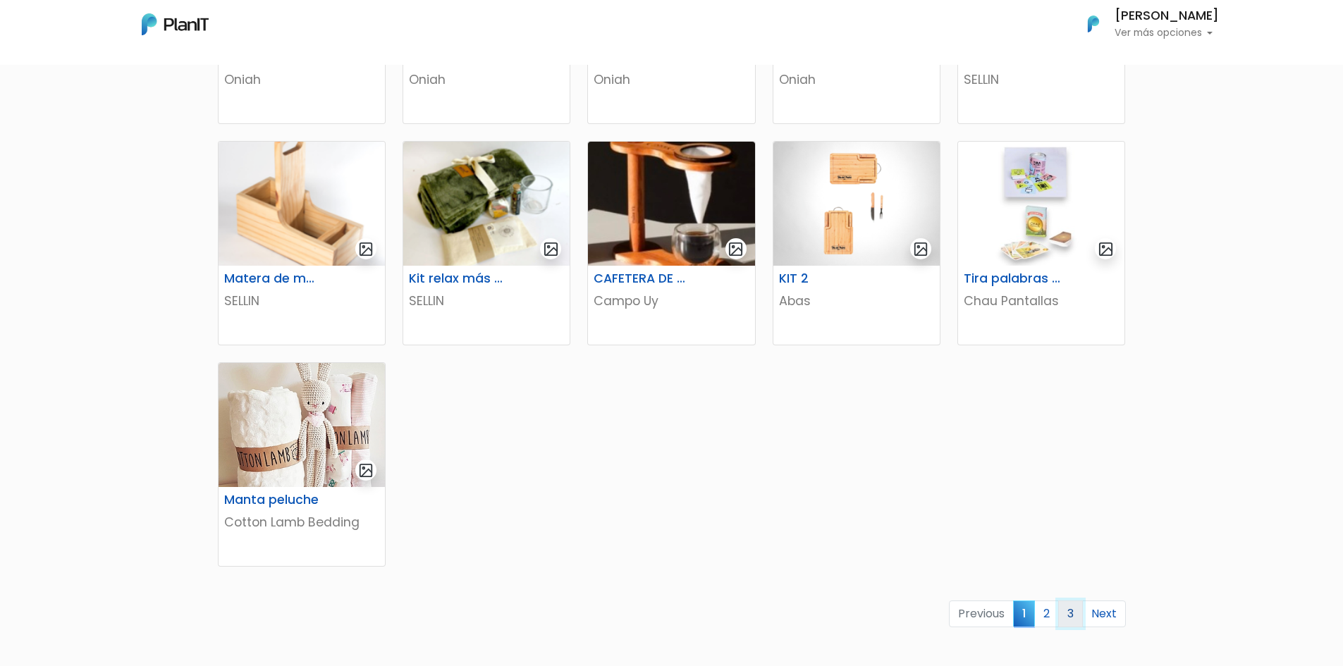
click at [1069, 623] on link "3" at bounding box center [1070, 614] width 25 height 27
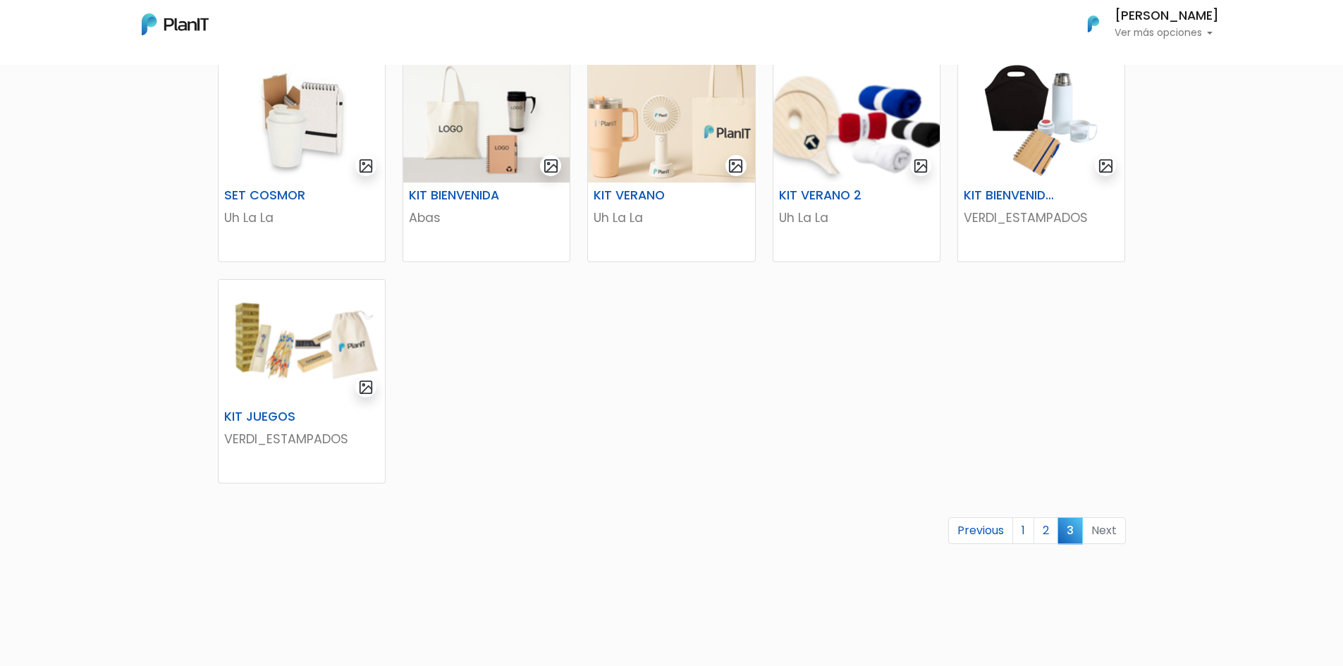
scroll to position [282, 0]
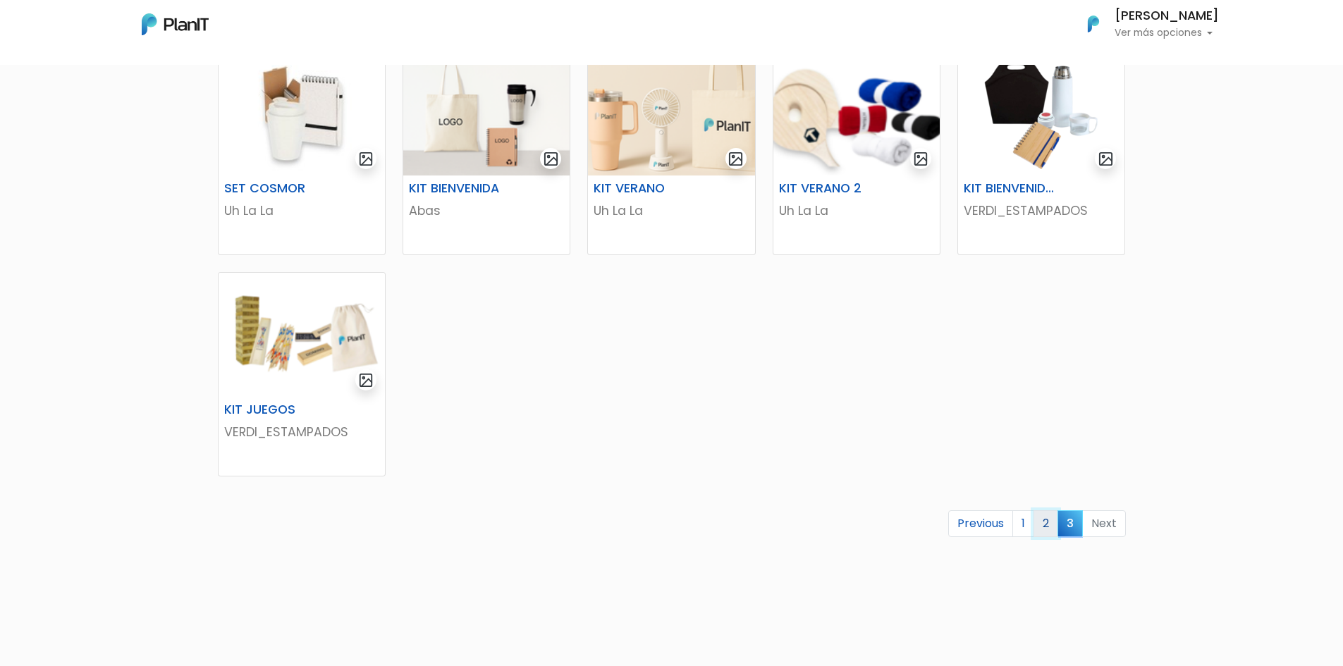
click at [1041, 526] on link "2" at bounding box center [1046, 523] width 25 height 27
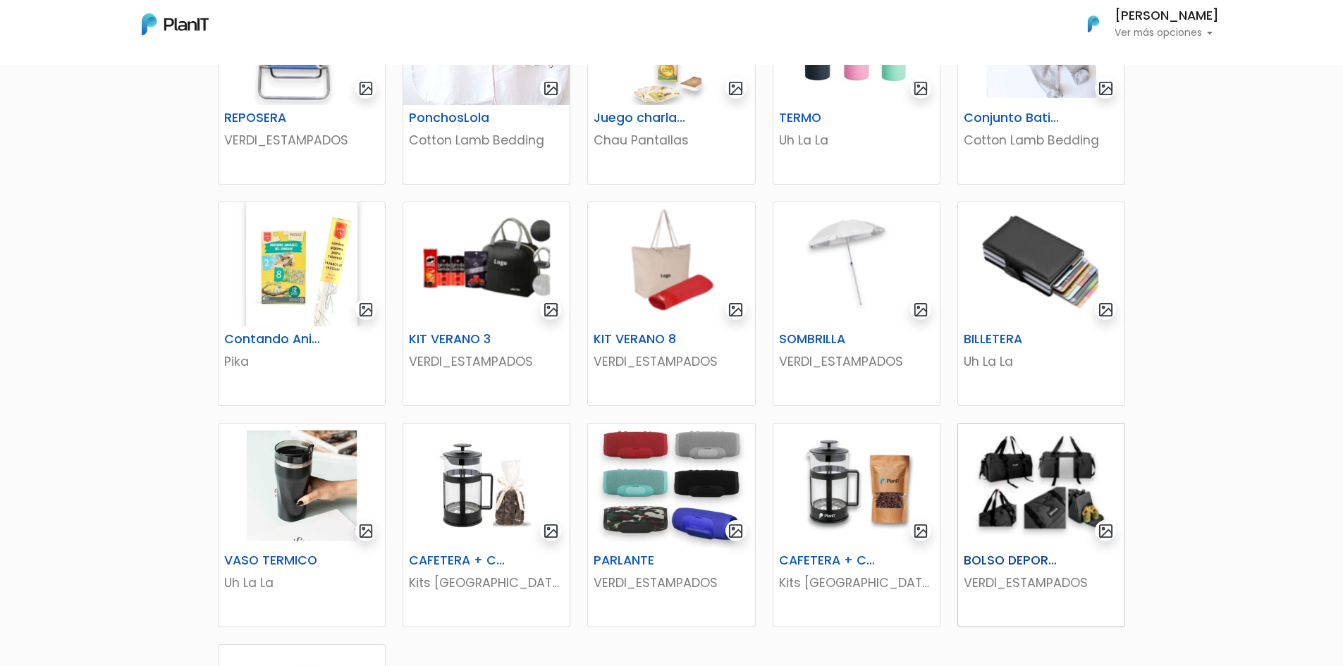
scroll to position [423, 0]
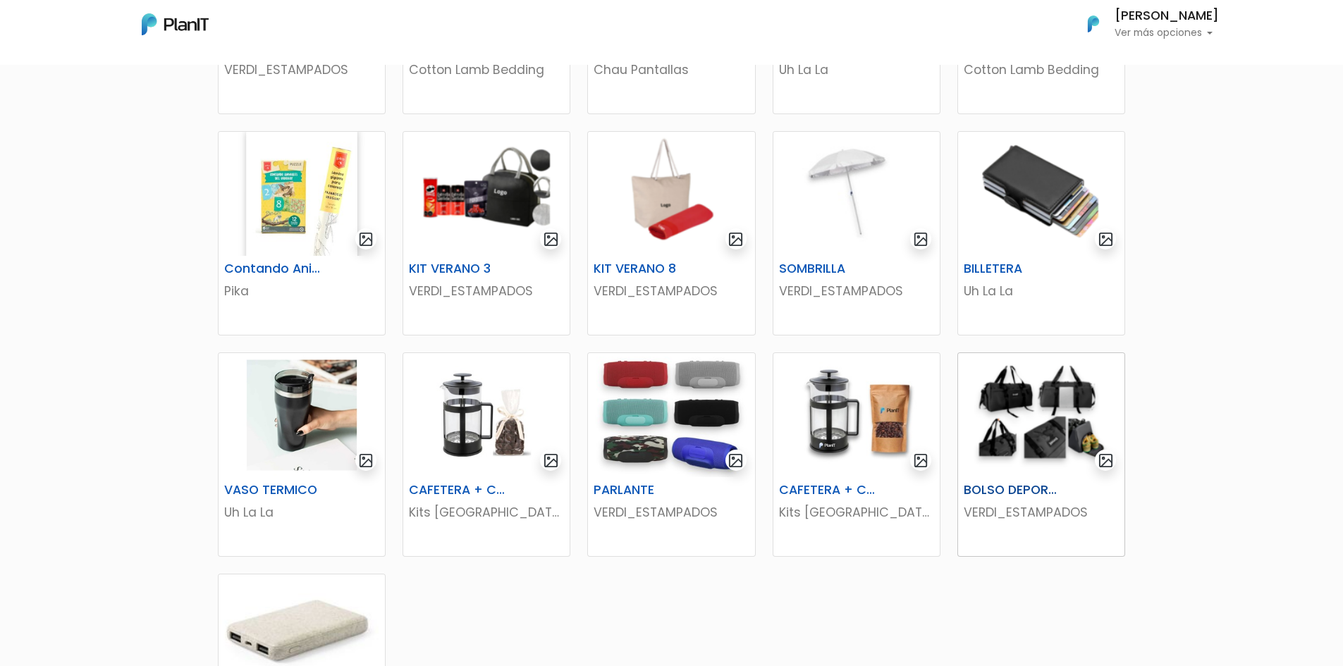
click at [1112, 467] on img "submit" at bounding box center [1106, 461] width 16 height 16
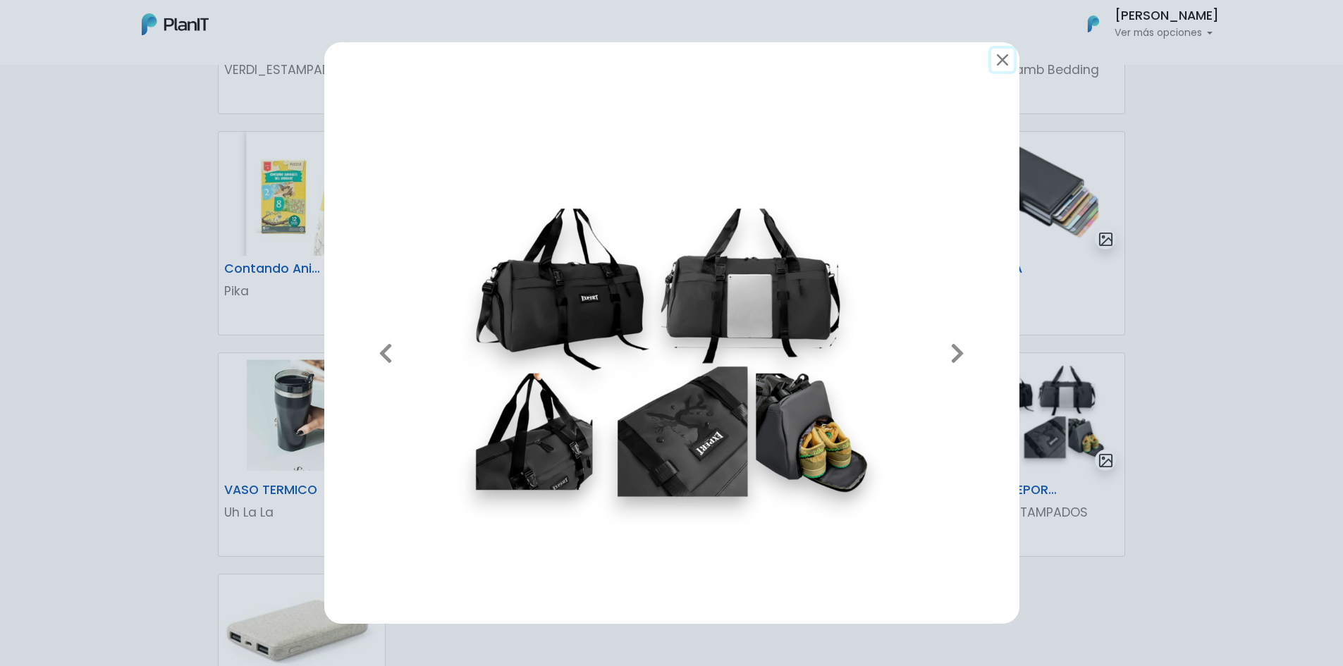
click at [1005, 54] on button "submit" at bounding box center [1002, 60] width 23 height 23
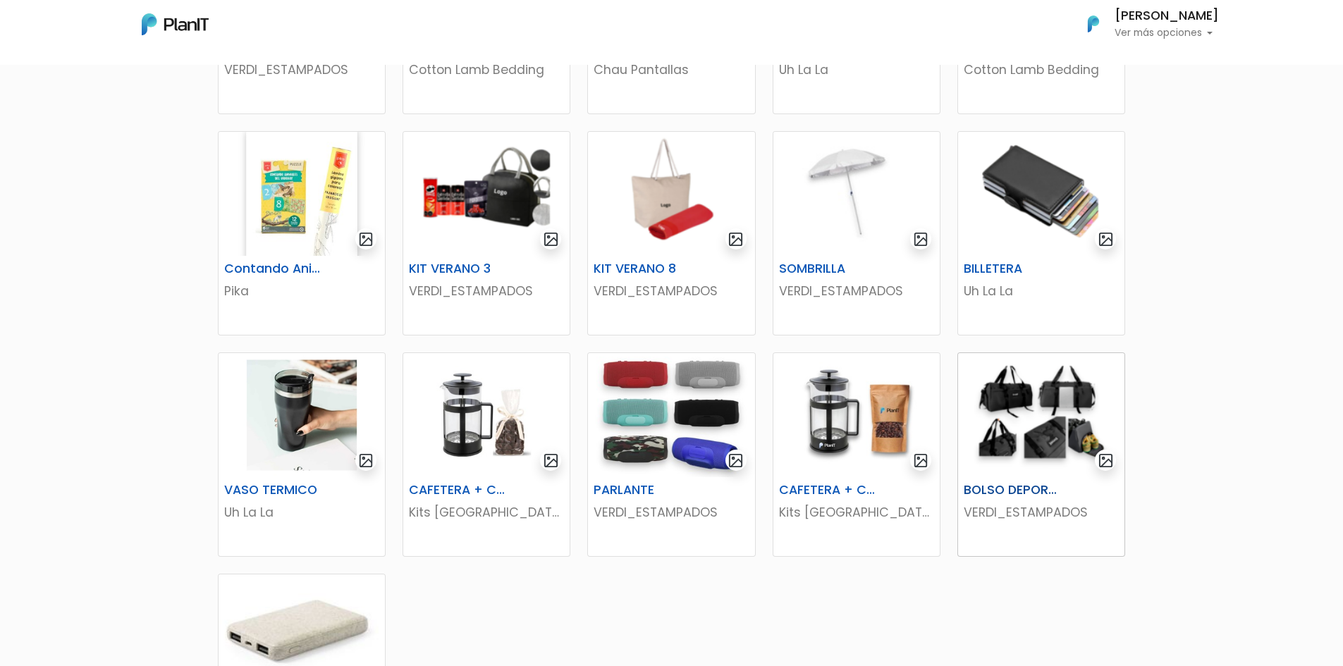
click at [1024, 425] on img at bounding box center [1041, 415] width 166 height 124
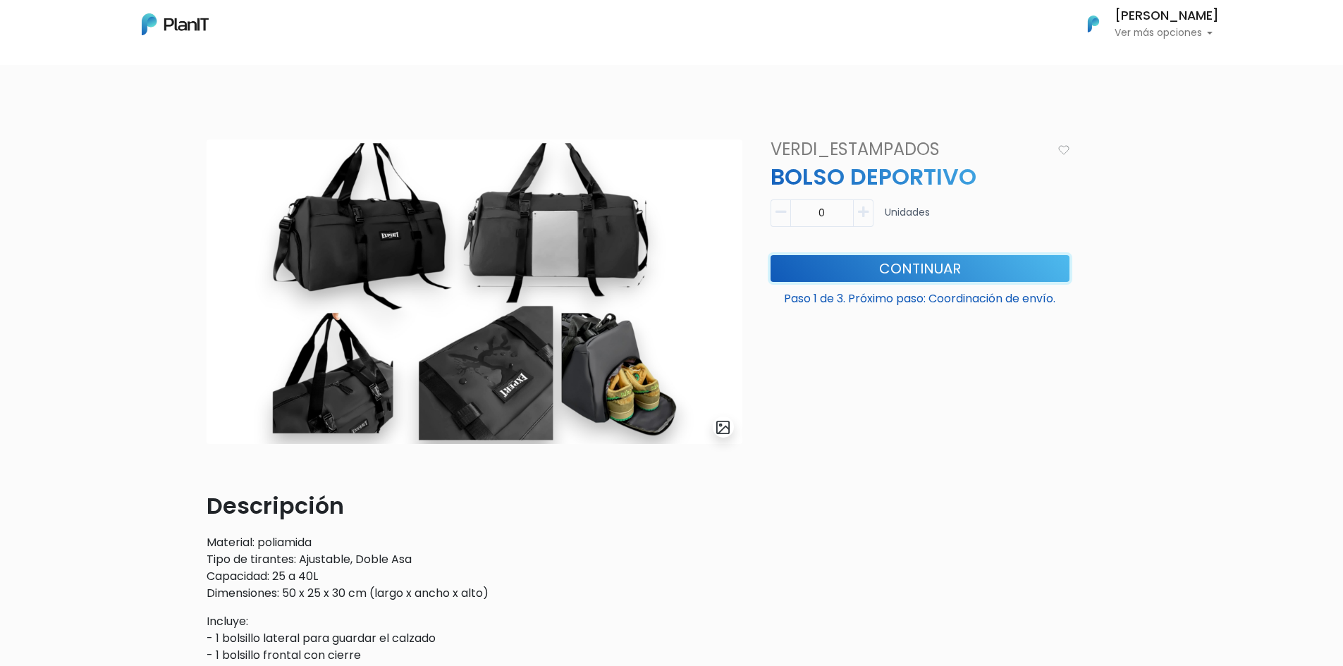
click at [850, 269] on button "Continuar" at bounding box center [920, 268] width 299 height 27
click at [867, 219] on button "button" at bounding box center [864, 213] width 20 height 27
type input "1"
click at [875, 276] on button "Continuar" at bounding box center [920, 268] width 299 height 27
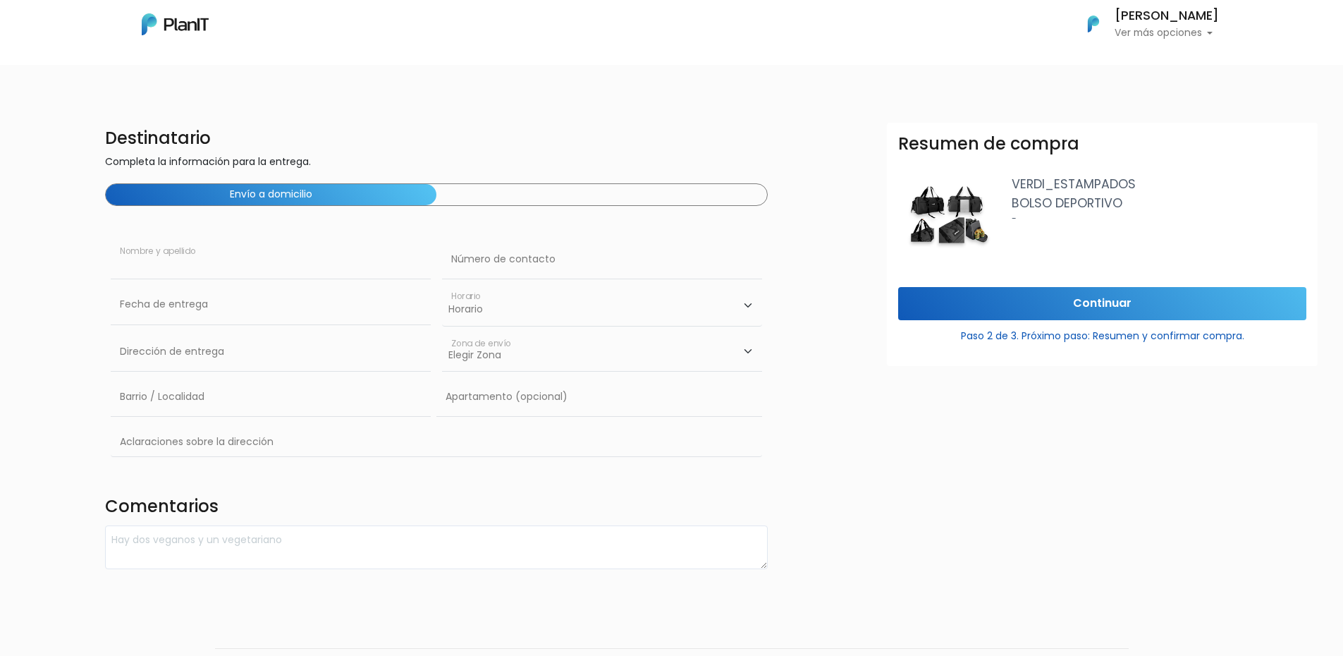
click at [237, 274] on input "text" at bounding box center [271, 259] width 320 height 39
click at [178, 322] on input "text" at bounding box center [271, 304] width 320 height 39
click at [326, 345] on input "text" at bounding box center [271, 351] width 320 height 39
click at [478, 23] on div "Mis Compras Mi Lista Editar Información Cerrar Sesión [PERSON_NAME] Ver más opc…" at bounding box center [672, 24] width 1128 height 37
